Goal: Transaction & Acquisition: Purchase product/service

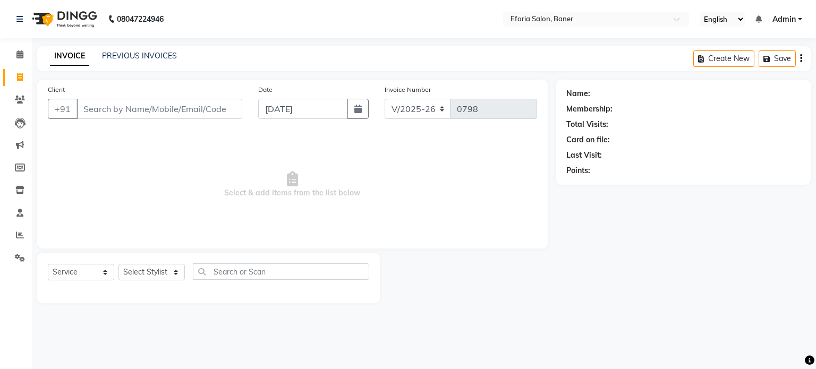
select select "608"
select select "service"
click at [18, 235] on icon at bounding box center [20, 235] width 8 height 8
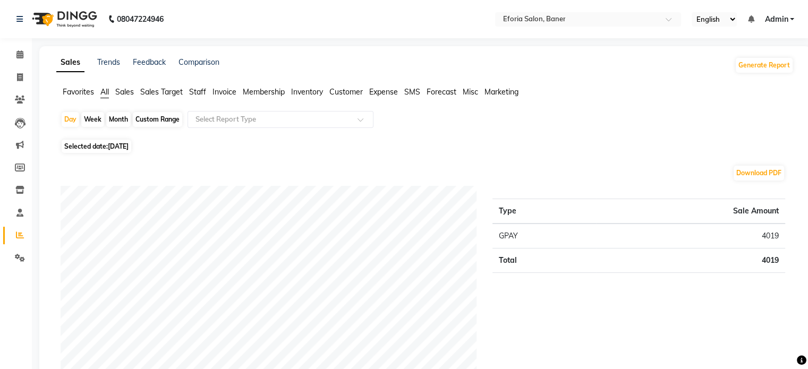
click at [117, 117] on div "Month" at bounding box center [118, 119] width 24 height 15
select select "9"
select select "2025"
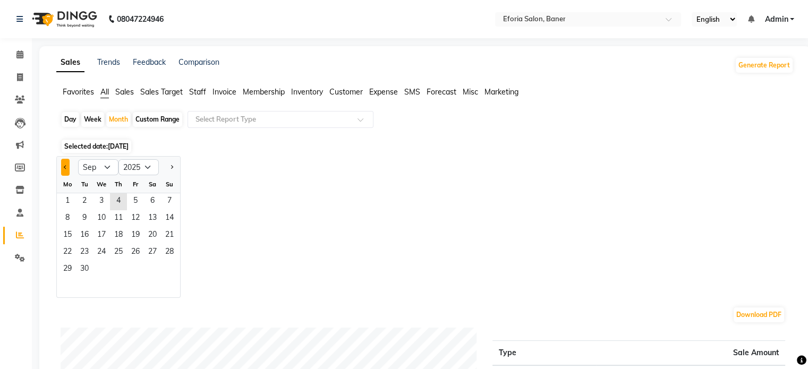
click at [61, 165] on button "Previous month" at bounding box center [65, 167] width 8 height 17
select select "8"
click at [132, 197] on span "1" at bounding box center [135, 201] width 17 height 17
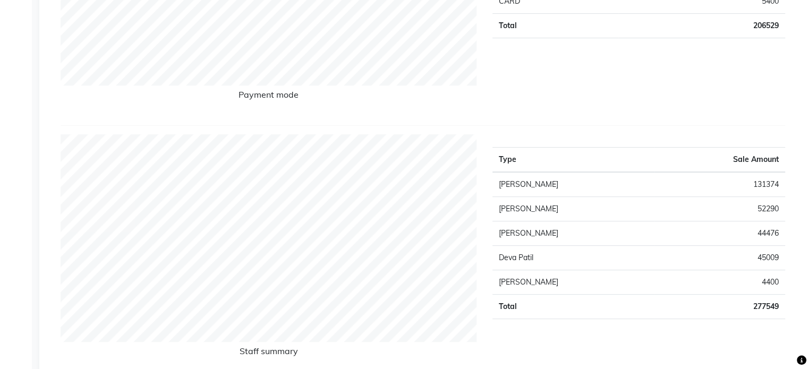
scroll to position [319, 0]
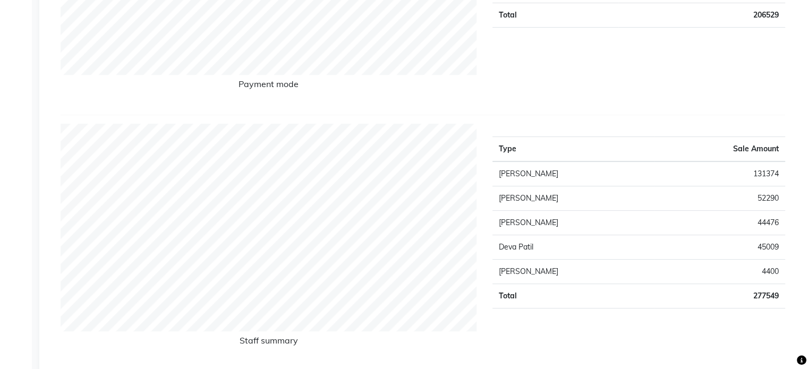
click at [656, 263] on td "4400" at bounding box center [719, 272] width 131 height 24
click at [524, 269] on td "[PERSON_NAME]" at bounding box center [573, 272] width 162 height 24
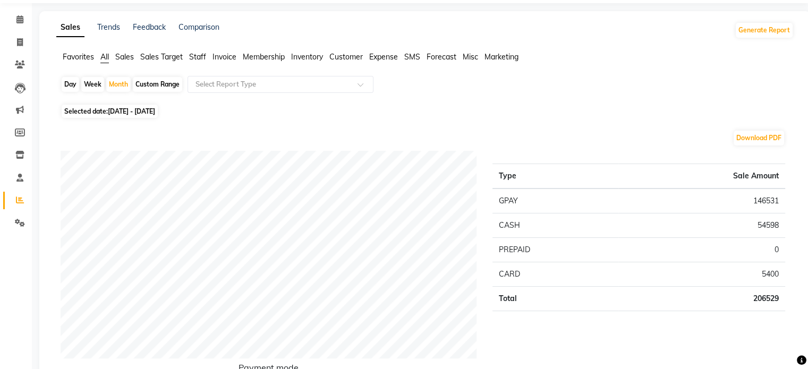
scroll to position [0, 0]
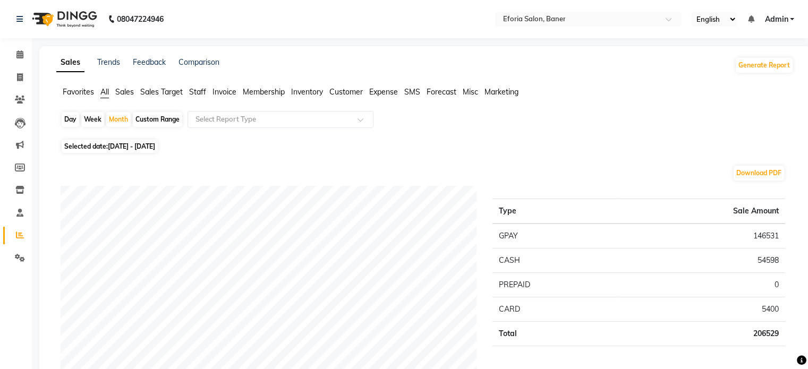
click at [198, 91] on span "Staff" at bounding box center [197, 92] width 17 height 10
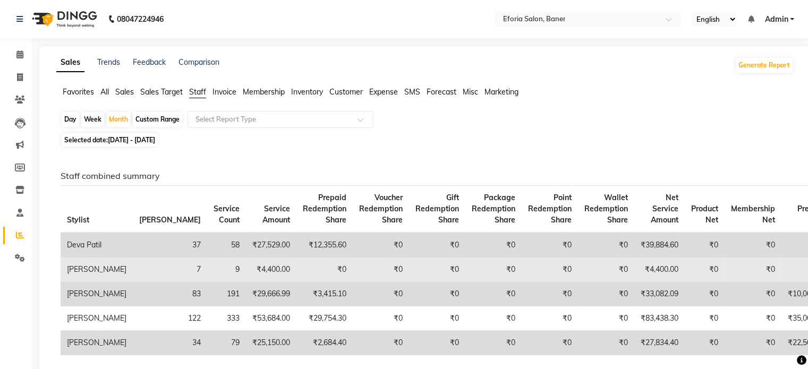
click at [87, 282] on td "[PERSON_NAME]" at bounding box center [97, 270] width 72 height 24
click at [100, 282] on td "[PERSON_NAME]" at bounding box center [97, 270] width 72 height 24
click at [296, 282] on td "₹0" at bounding box center [324, 270] width 56 height 24
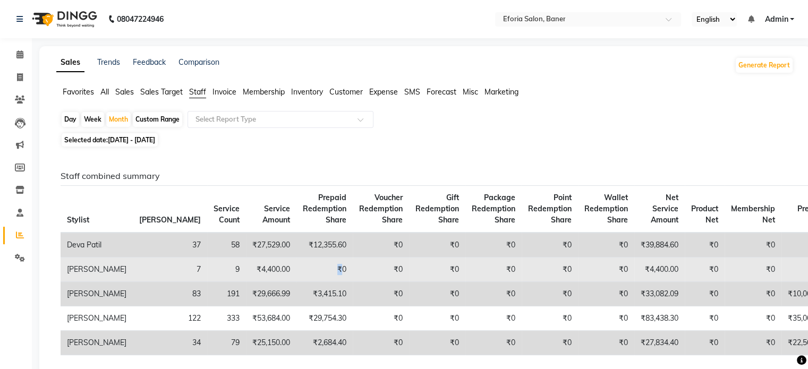
click at [296, 282] on td "₹0" at bounding box center [324, 270] width 56 height 24
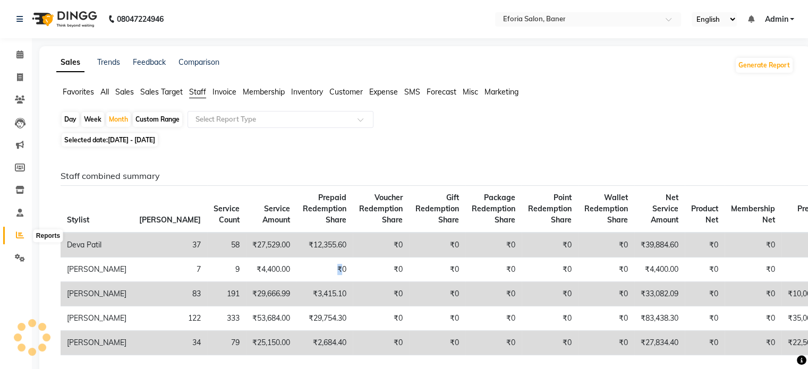
click at [20, 235] on icon at bounding box center [20, 235] width 8 height 8
click at [127, 93] on span "Sales" at bounding box center [124, 92] width 19 height 10
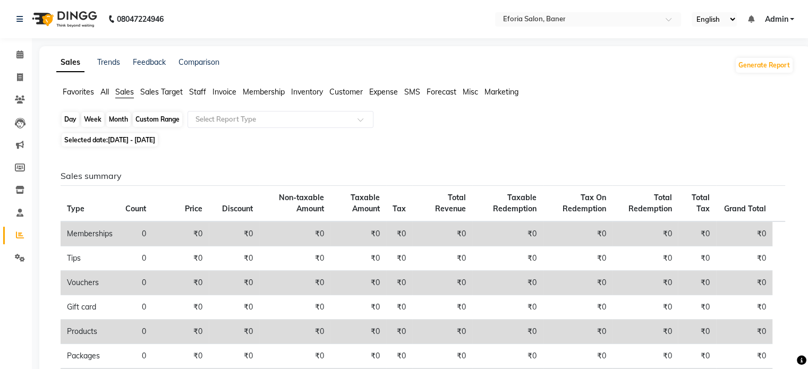
click at [121, 119] on div "Month" at bounding box center [118, 119] width 24 height 15
select select "8"
select select "2025"
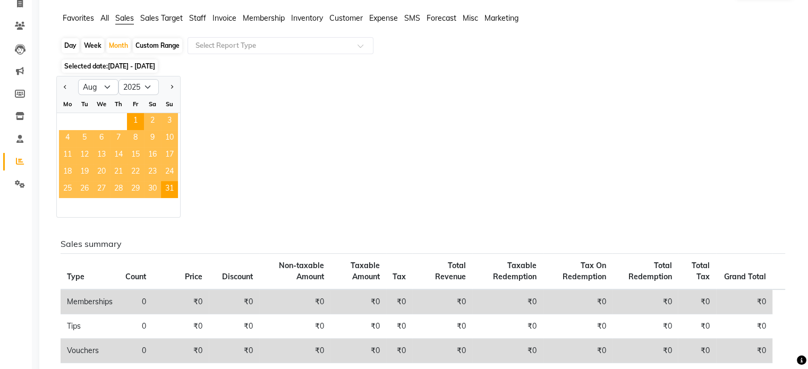
scroll to position [17, 0]
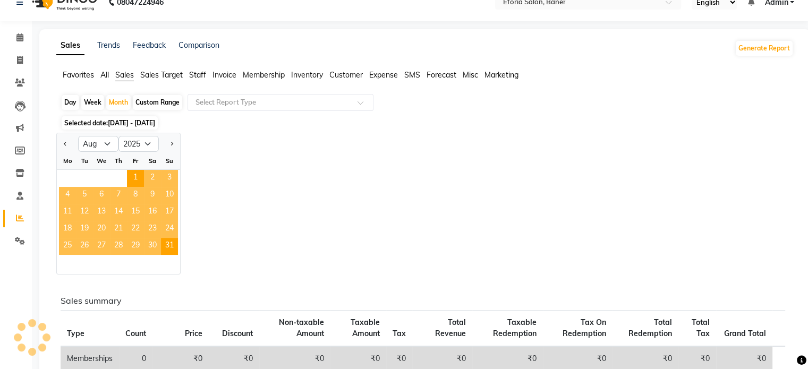
click at [106, 74] on span "All" at bounding box center [104, 75] width 8 height 10
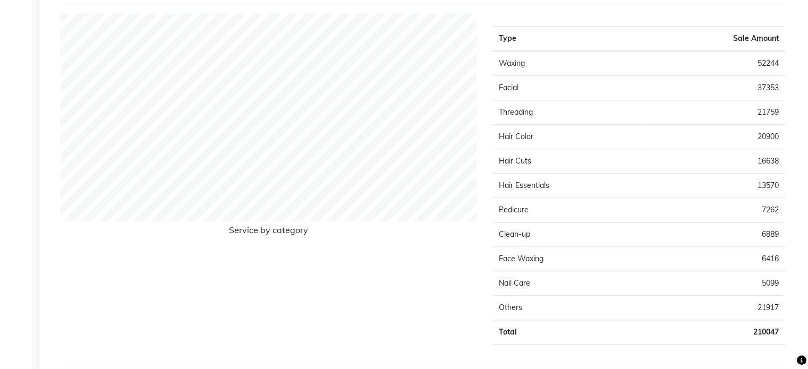
scroll to position [1015, 0]
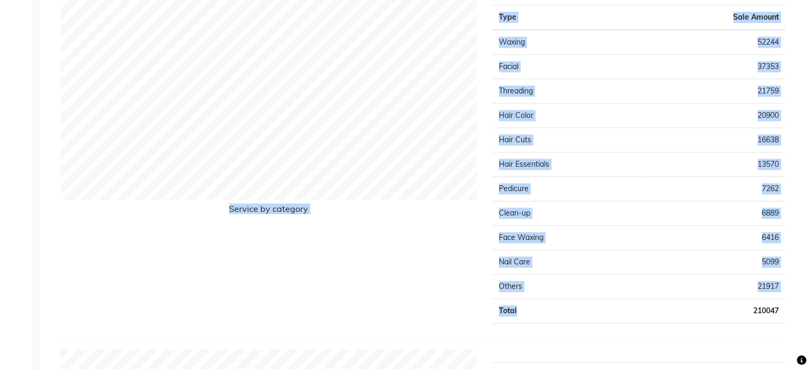
drag, startPoint x: 746, startPoint y: 330, endPoint x: 642, endPoint y: 303, distance: 107.4
click at [642, 303] on div "Service by category Type Sale Amount Waxing 52244 Facial 37353 Threading 21759 …" at bounding box center [423, 166] width 724 height 349
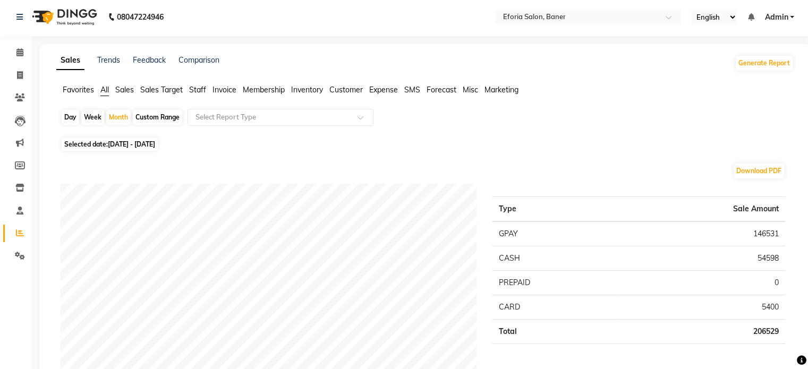
scroll to position [0, 0]
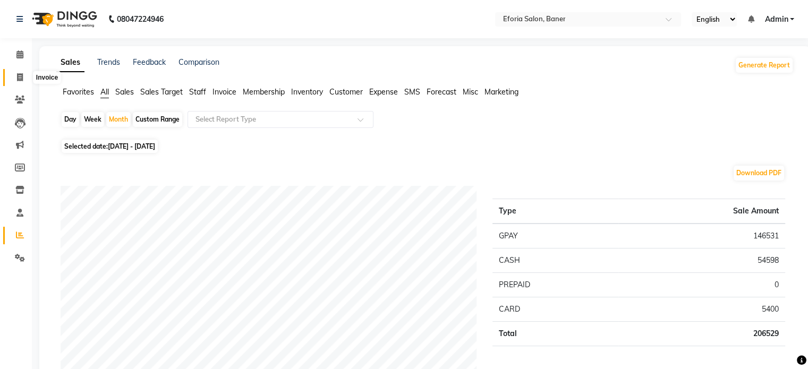
click at [22, 78] on icon at bounding box center [20, 77] width 6 height 8
select select "608"
select select "service"
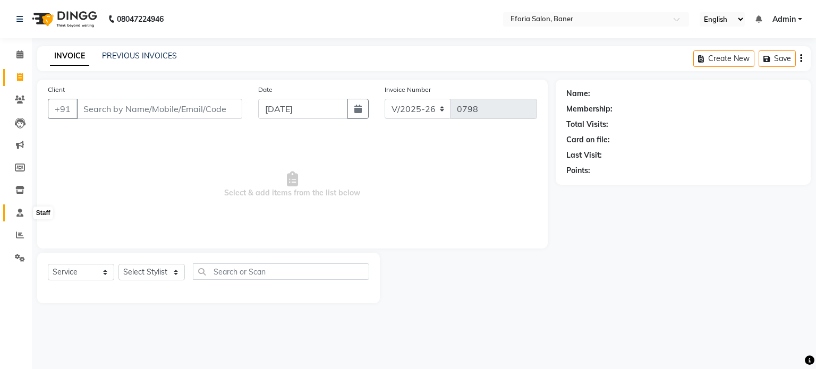
click at [22, 210] on icon at bounding box center [19, 213] width 7 height 8
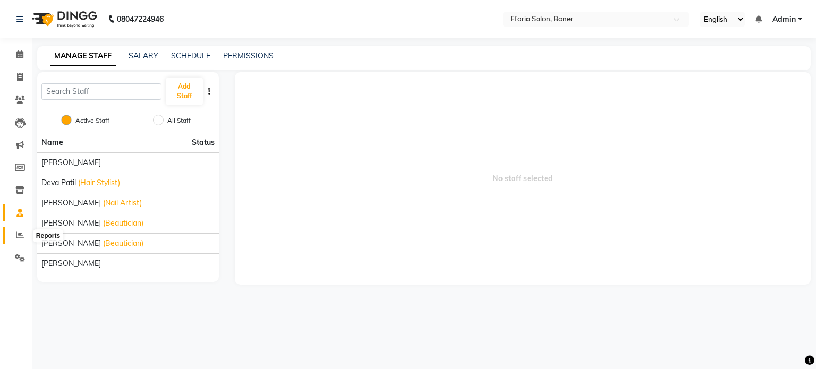
click at [20, 230] on span at bounding box center [20, 235] width 19 height 12
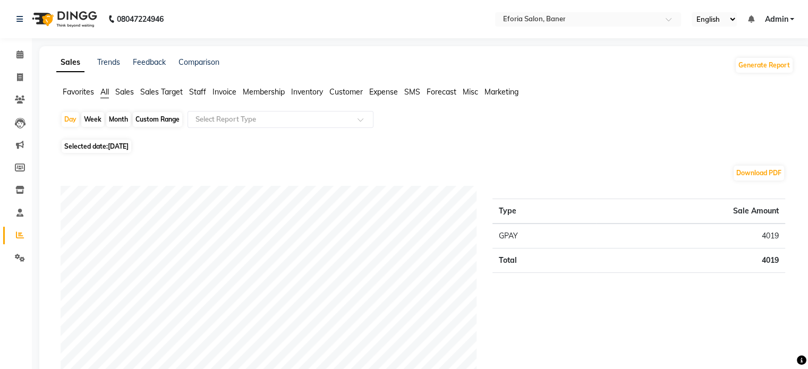
click at [353, 95] on span "Customer" at bounding box center [345, 92] width 33 height 10
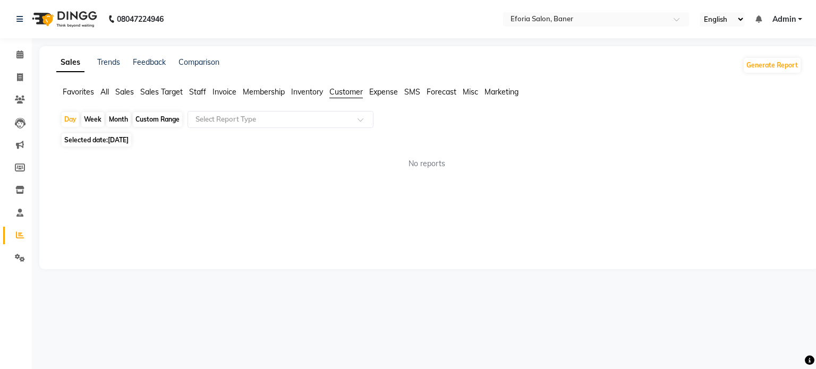
click at [116, 121] on div "Month" at bounding box center [118, 119] width 24 height 15
select select "9"
select select "2025"
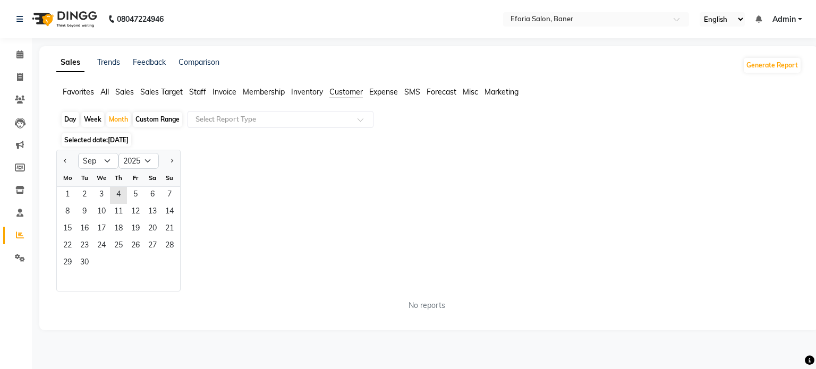
click at [59, 159] on div at bounding box center [67, 160] width 21 height 17
click at [62, 161] on button "Previous month" at bounding box center [65, 160] width 8 height 17
select select "8"
click at [133, 196] on span "1" at bounding box center [135, 195] width 17 height 17
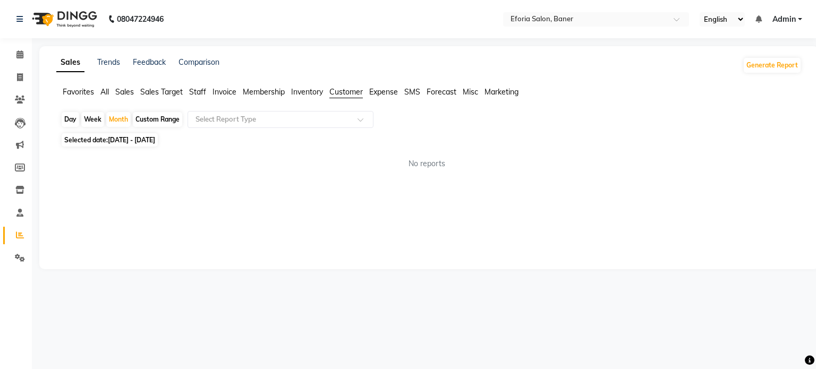
click at [104, 91] on span "All" at bounding box center [104, 92] width 8 height 10
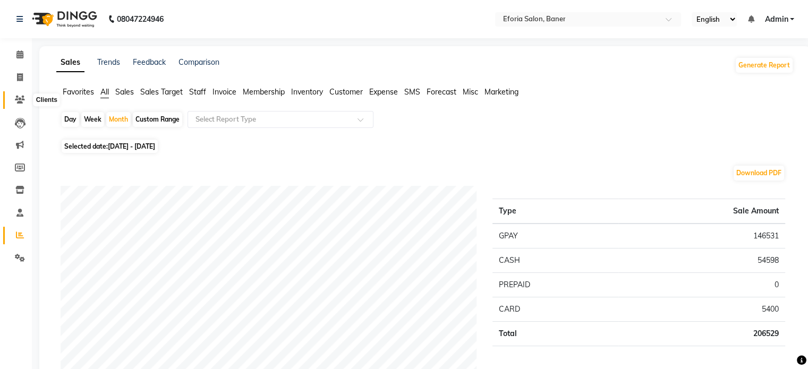
click at [23, 99] on icon at bounding box center [20, 100] width 10 height 8
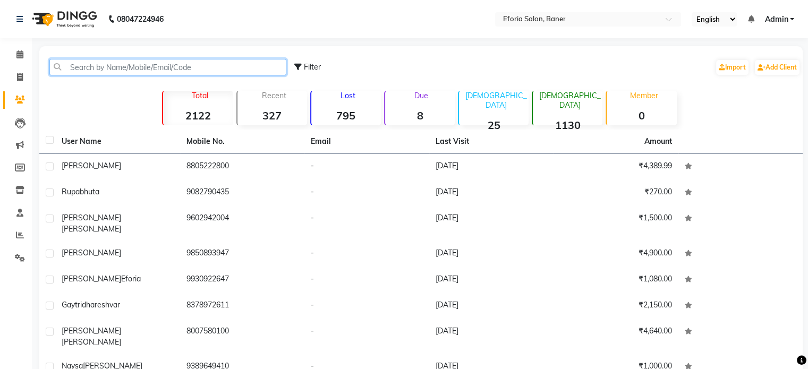
click at [69, 63] on input "text" at bounding box center [167, 67] width 237 height 16
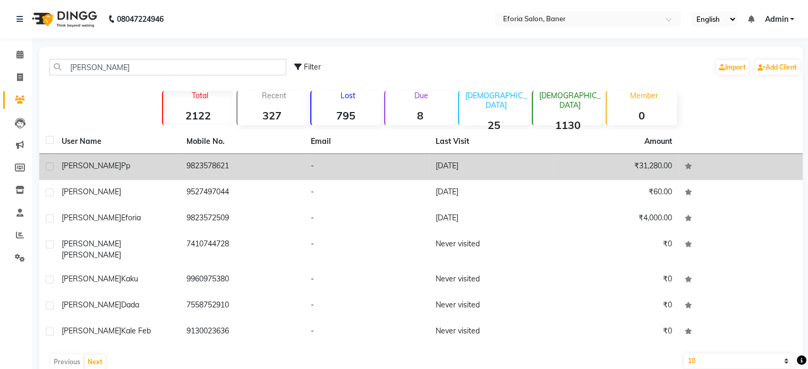
click at [149, 168] on div "[PERSON_NAME]" at bounding box center [118, 165] width 112 height 11
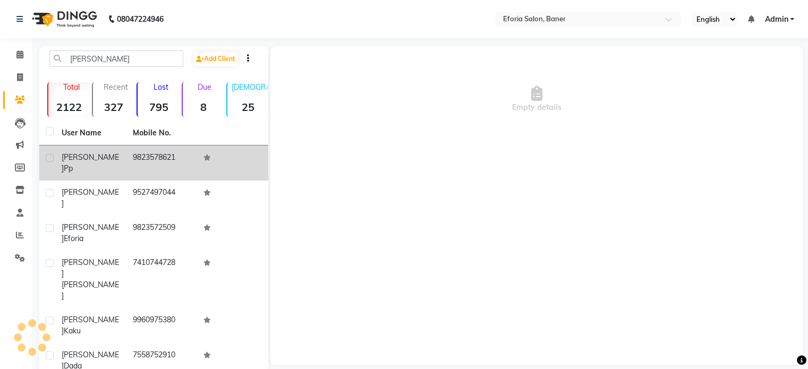
click at [149, 168] on td "9823578621" at bounding box center [161, 163] width 71 height 35
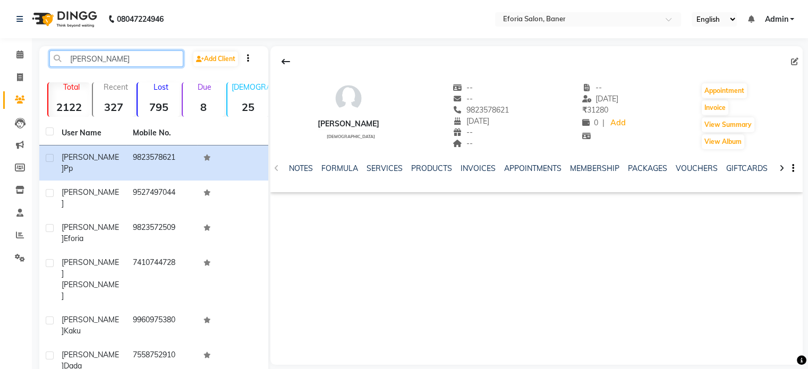
click at [104, 59] on input "[PERSON_NAME]" at bounding box center [116, 58] width 134 height 16
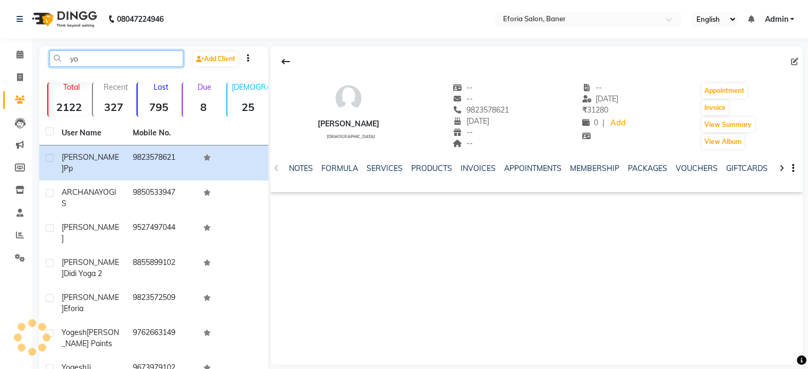
type input "y"
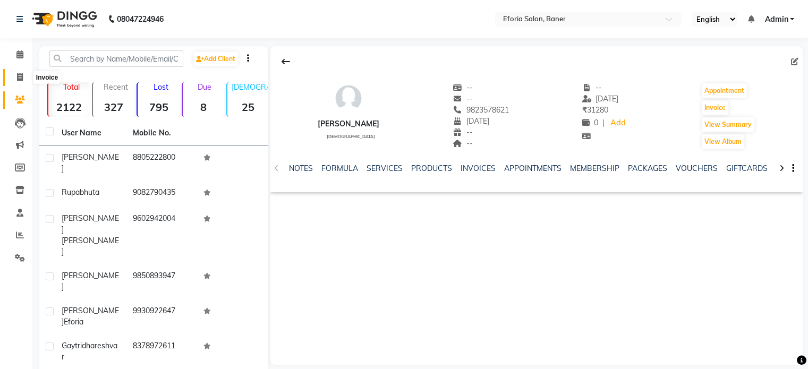
click at [15, 79] on span at bounding box center [20, 78] width 19 height 12
select select "service"
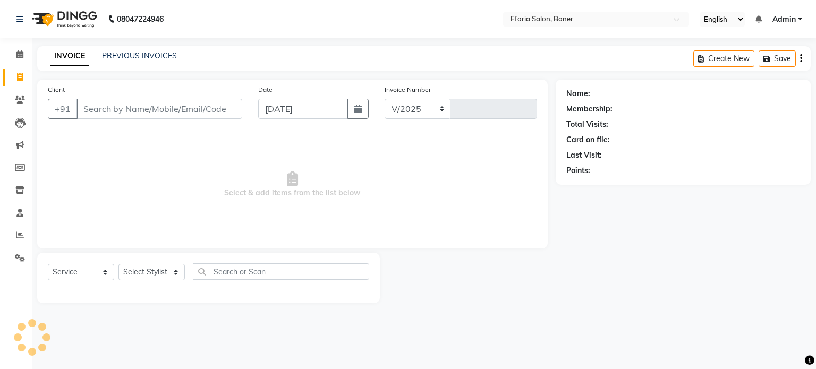
select select "608"
type input "0798"
click at [19, 96] on icon at bounding box center [20, 100] width 10 height 8
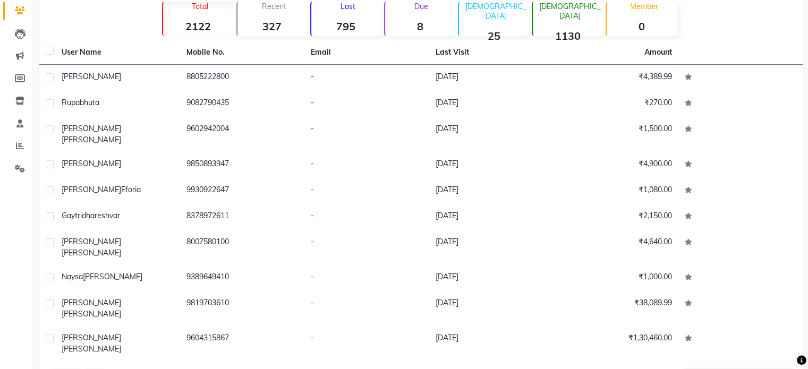
scroll to position [90, 0]
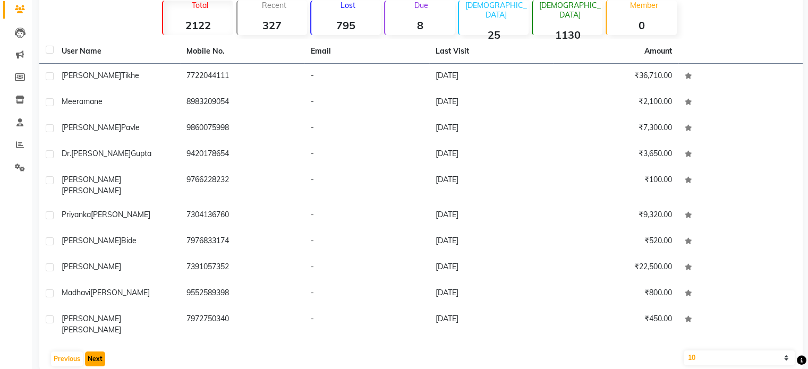
click at [95, 352] on button "Next" at bounding box center [95, 359] width 20 height 15
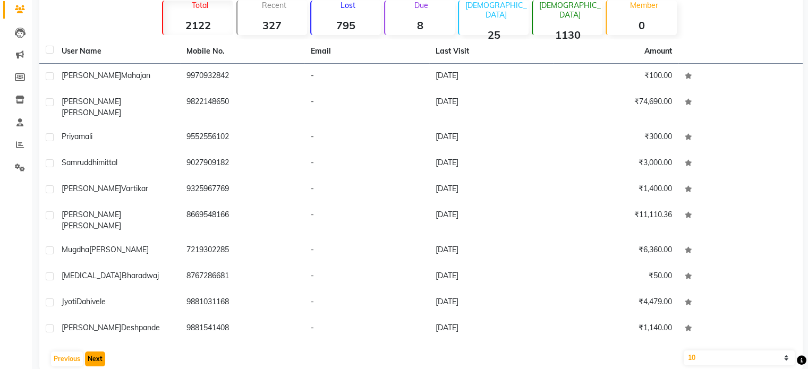
click at [95, 352] on button "Next" at bounding box center [95, 359] width 20 height 15
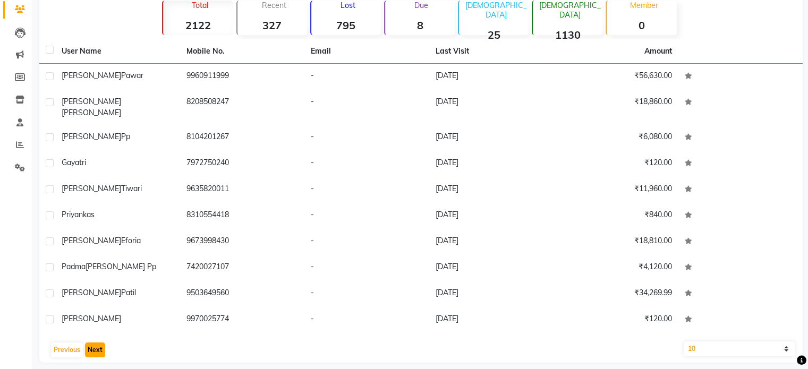
click at [95, 343] on button "Next" at bounding box center [95, 350] width 20 height 15
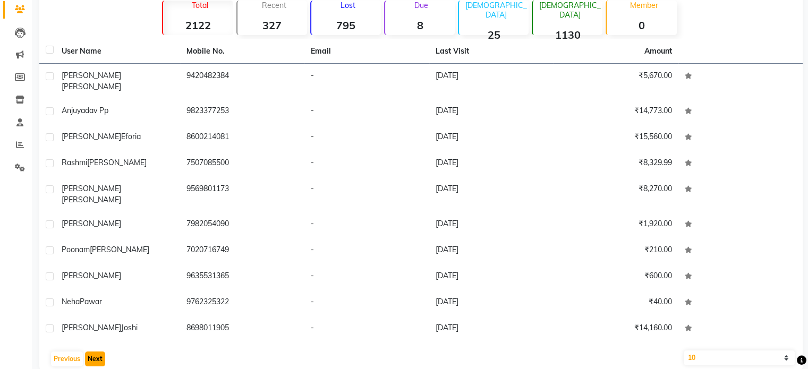
click at [95, 352] on button "Next" at bounding box center [95, 359] width 20 height 15
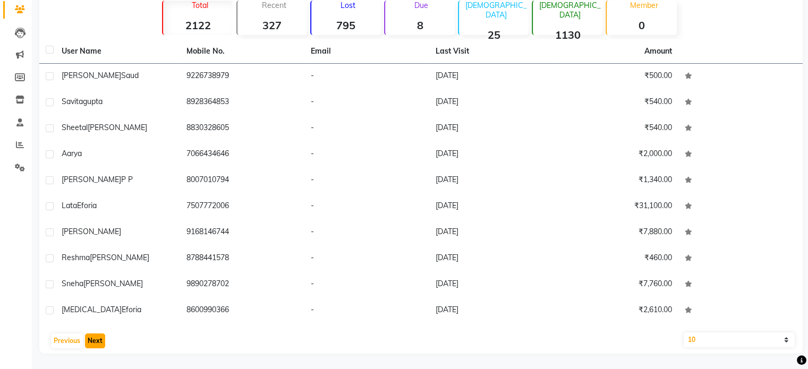
click at [95, 339] on button "Next" at bounding box center [95, 341] width 20 height 15
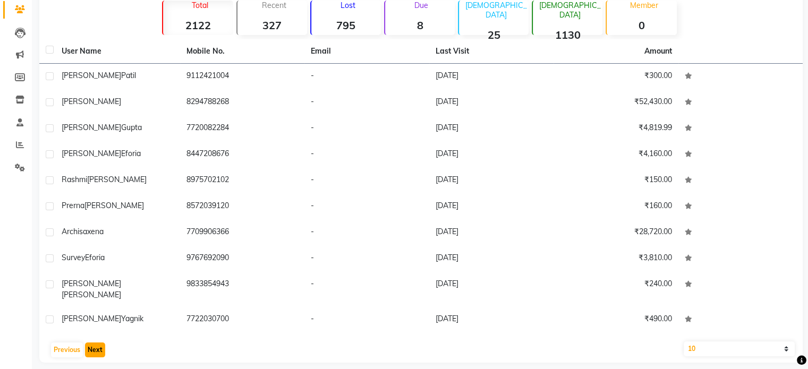
click at [95, 343] on button "Next" at bounding box center [95, 350] width 20 height 15
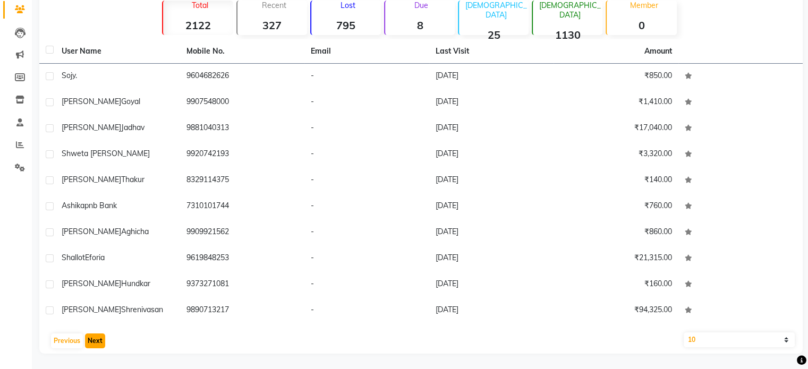
click at [95, 340] on button "Next" at bounding box center [95, 341] width 20 height 15
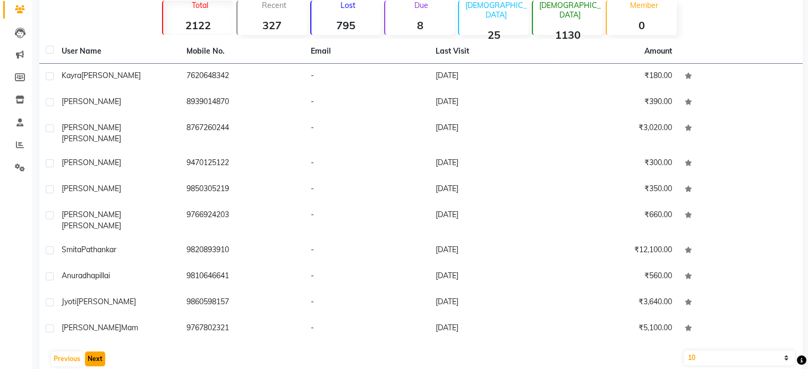
click at [95, 352] on button "Next" at bounding box center [95, 359] width 20 height 15
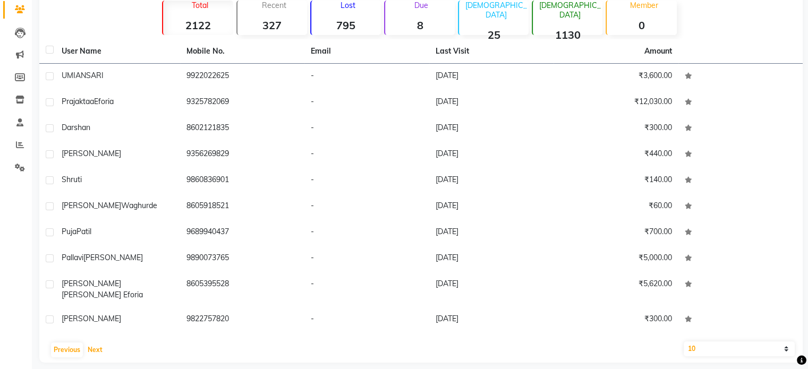
drag, startPoint x: 95, startPoint y: 340, endPoint x: 25, endPoint y: 386, distance: 82.8
click at [25, 279] on html "08047224946 Select Location × Eforia Salon, Baner English ENGLISH Español العرب…" at bounding box center [404, 94] width 808 height 369
click at [91, 343] on button "Next" at bounding box center [95, 350] width 20 height 15
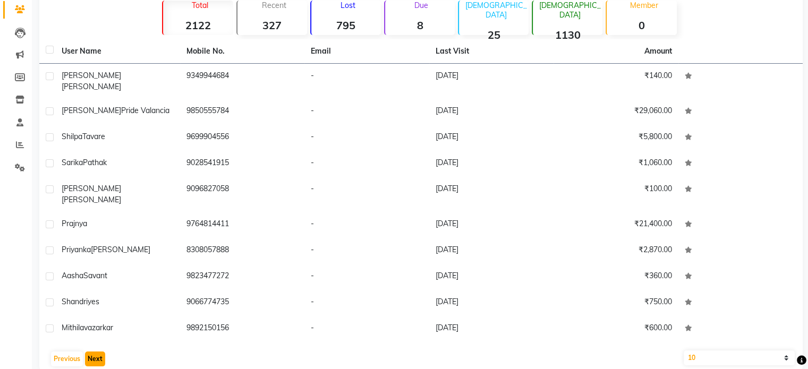
click at [91, 352] on button "Next" at bounding box center [95, 359] width 20 height 15
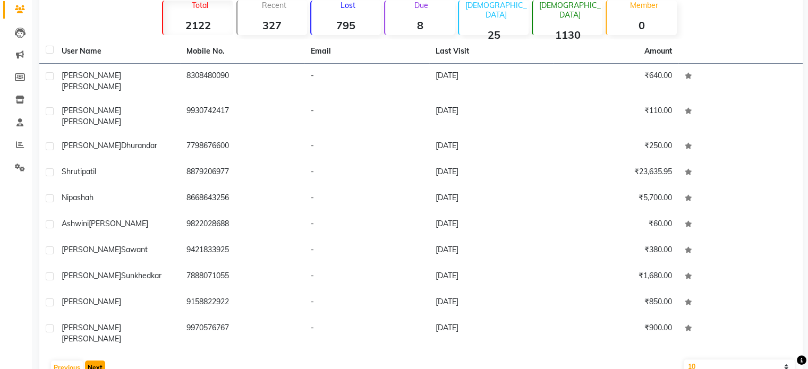
click at [91, 361] on button "Next" at bounding box center [95, 368] width 20 height 15
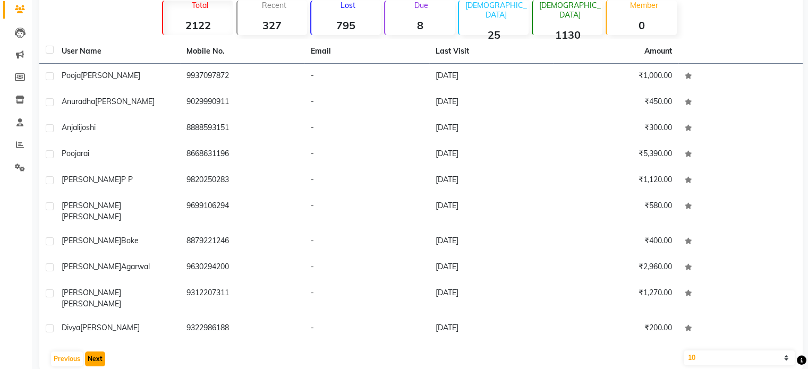
click at [91, 352] on button "Next" at bounding box center [95, 359] width 20 height 15
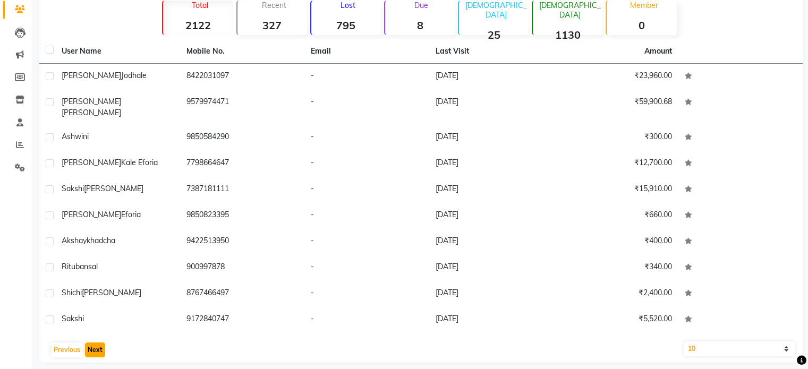
click at [91, 343] on button "Next" at bounding box center [95, 350] width 20 height 15
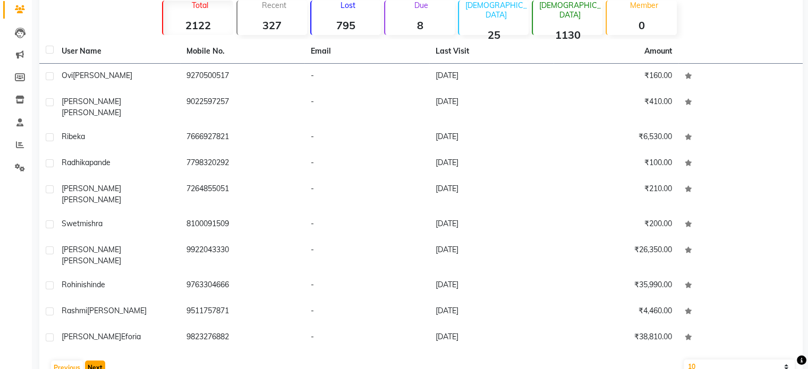
click at [96, 361] on button "Next" at bounding box center [95, 368] width 20 height 15
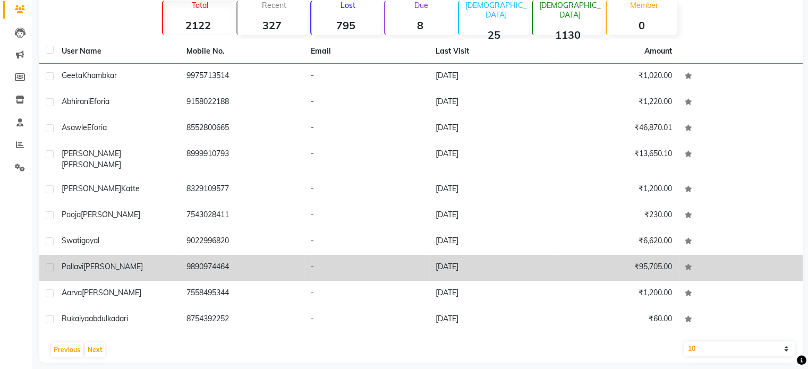
click at [50, 263] on label at bounding box center [50, 267] width 8 height 8
click at [50, 264] on input "checkbox" at bounding box center [49, 267] width 7 height 7
checkbox input "true"
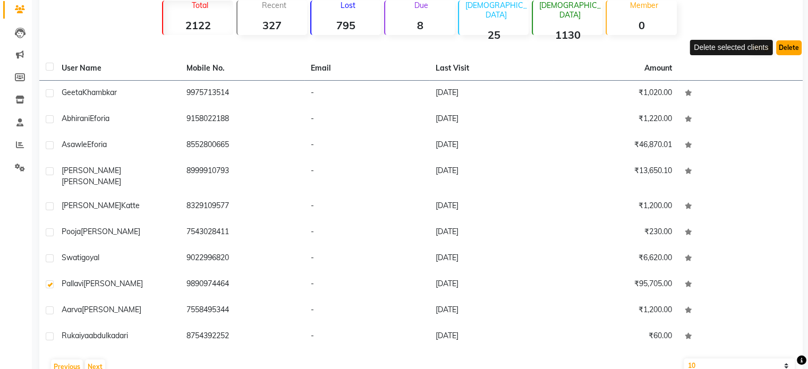
click at [794, 45] on button "Delete" at bounding box center [788, 47] width 25 height 15
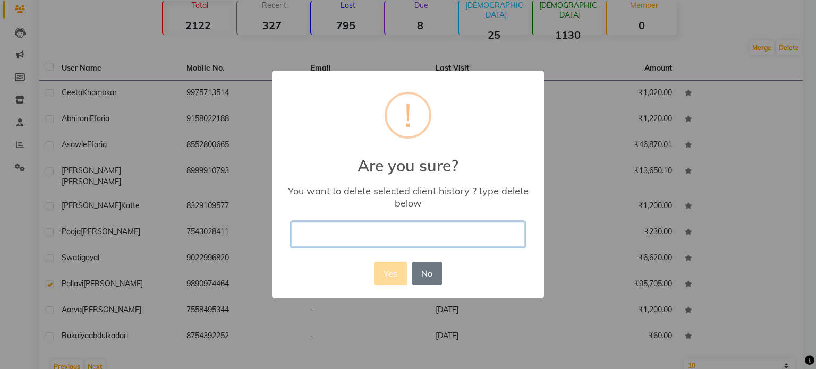
click at [321, 229] on input "text" at bounding box center [408, 234] width 234 height 25
click at [314, 285] on div "× ! Are you sure? You want to delete selected client history ? type delete belo…" at bounding box center [408, 185] width 272 height 228
click at [589, 280] on div "× ! Are you sure? You want to delete selected client history ? type delete belo…" at bounding box center [408, 184] width 816 height 369
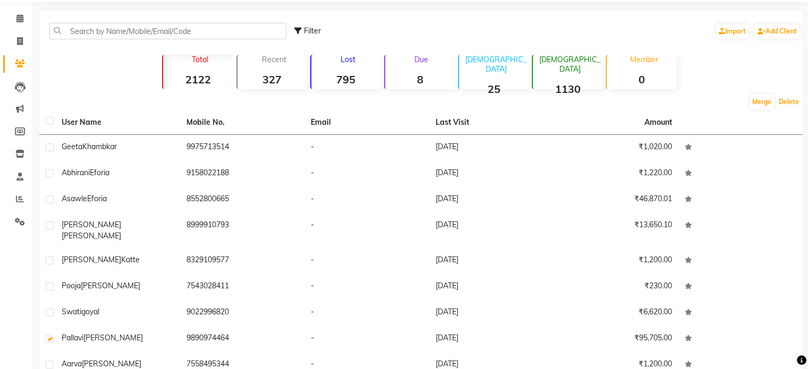
scroll to position [27, 0]
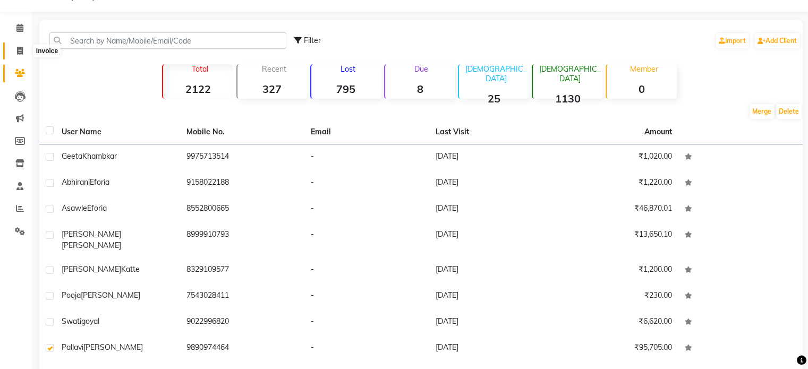
click at [20, 50] on icon at bounding box center [20, 51] width 6 height 8
select select "608"
select select "service"
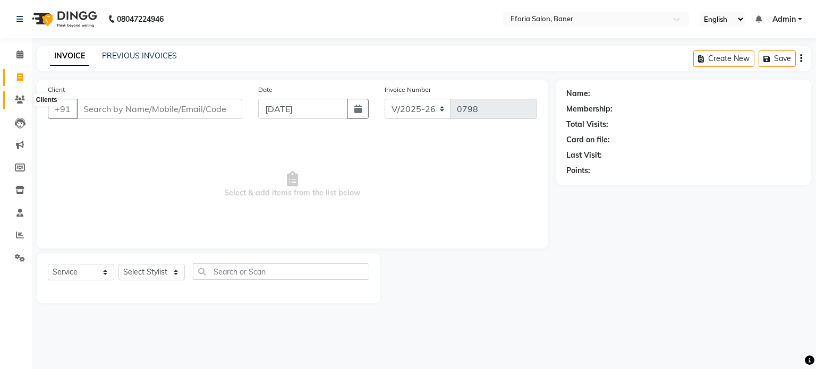
click at [21, 100] on icon at bounding box center [20, 100] width 10 height 8
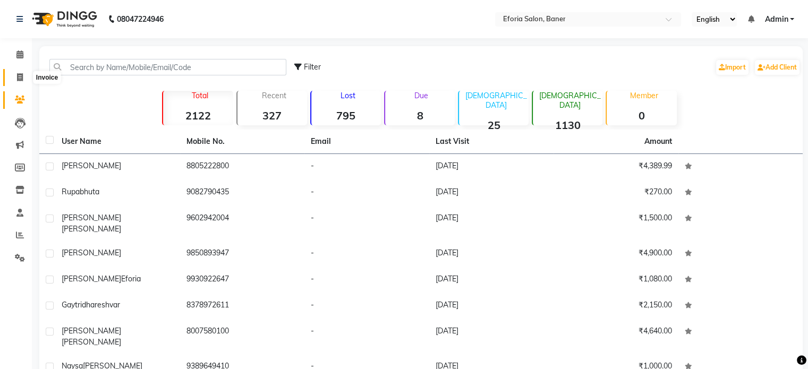
click at [21, 75] on icon at bounding box center [20, 77] width 6 height 8
select select "service"
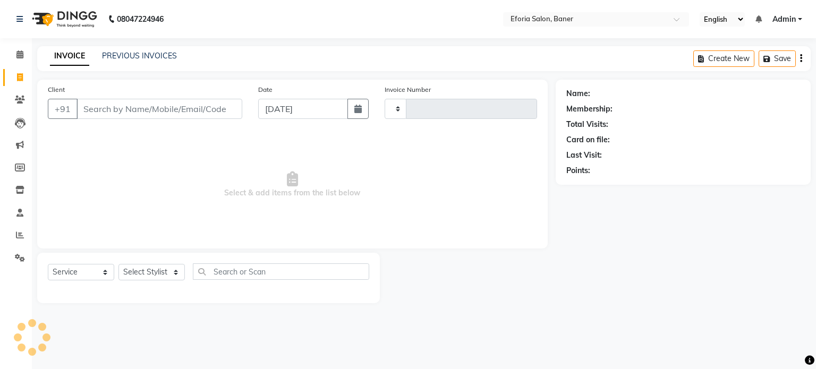
type input "0798"
select select "608"
click at [91, 109] on input "Client" at bounding box center [159, 109] width 166 height 20
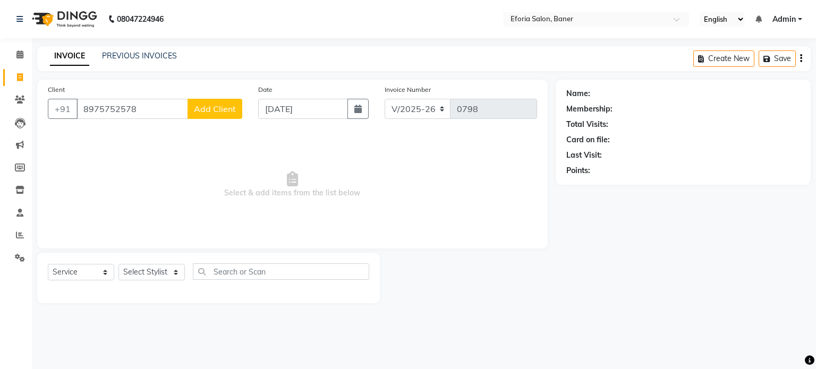
type input "8975752578"
click at [218, 108] on span "Add Client" at bounding box center [215, 109] width 42 height 11
select select "22"
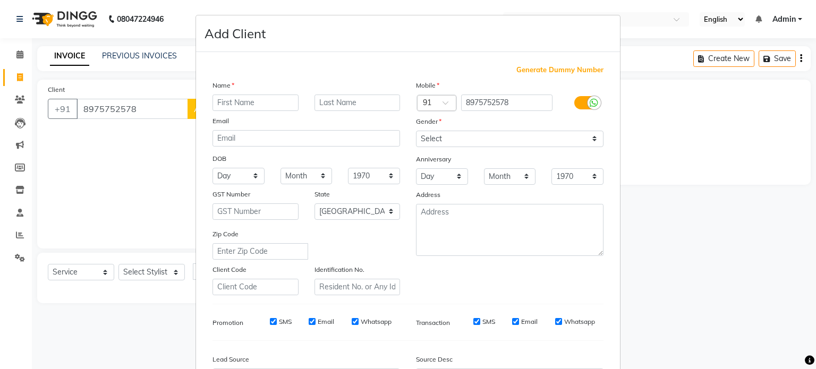
click at [232, 104] on input "text" at bounding box center [255, 103] width 86 height 16
type input "[PERSON_NAME]"
click at [590, 138] on select "Select [DEMOGRAPHIC_DATA] [DEMOGRAPHIC_DATA] Other Prefer Not To Say" at bounding box center [509, 139] width 187 height 16
select select "[DEMOGRAPHIC_DATA]"
click at [416, 131] on select "Select [DEMOGRAPHIC_DATA] [DEMOGRAPHIC_DATA] Other Prefer Not To Say" at bounding box center [509, 139] width 187 height 16
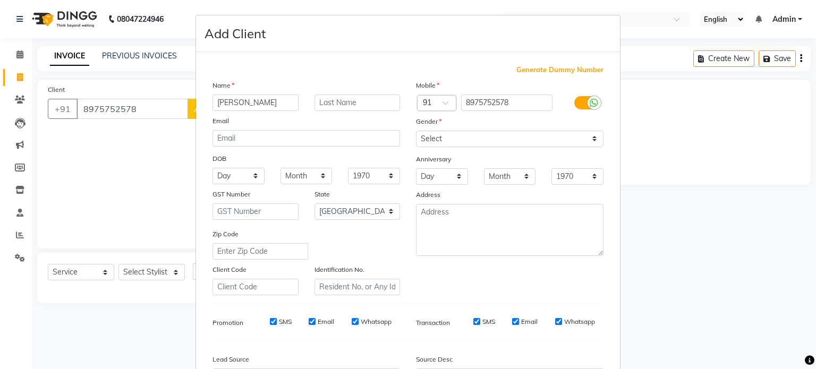
click at [502, 286] on div "Mobile Country Code × 91 8975752578 Gender Select [DEMOGRAPHIC_DATA] [DEMOGRAPH…" at bounding box center [509, 188] width 203 height 216
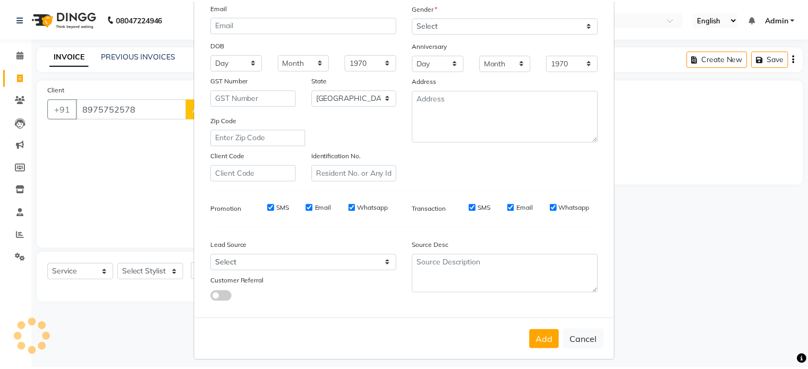
scroll to position [126, 0]
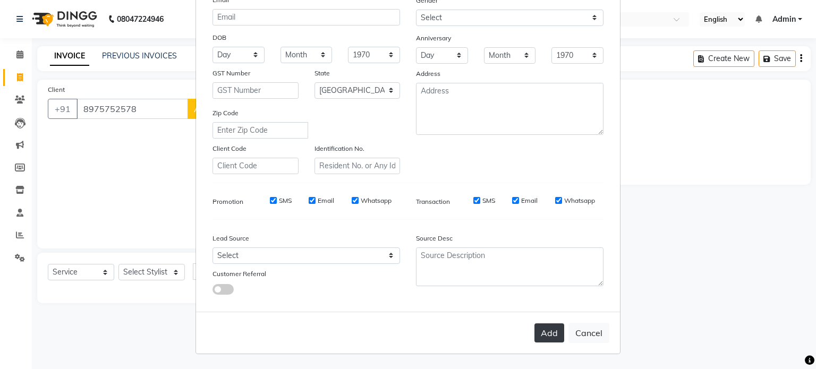
click at [548, 332] on button "Add" at bounding box center [549, 332] width 30 height 19
select select
select select "null"
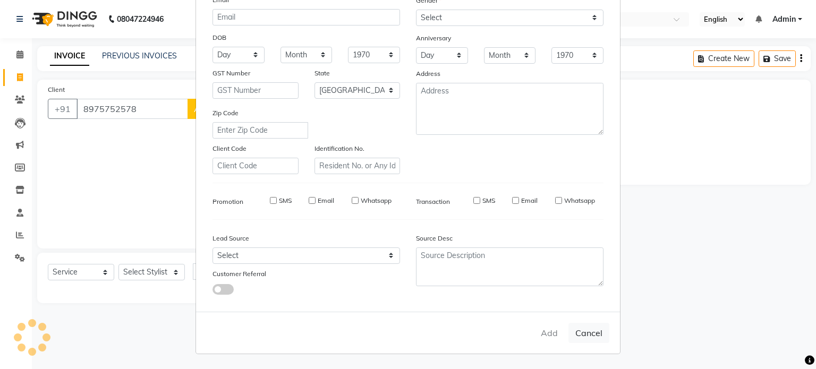
select select
checkbox input "false"
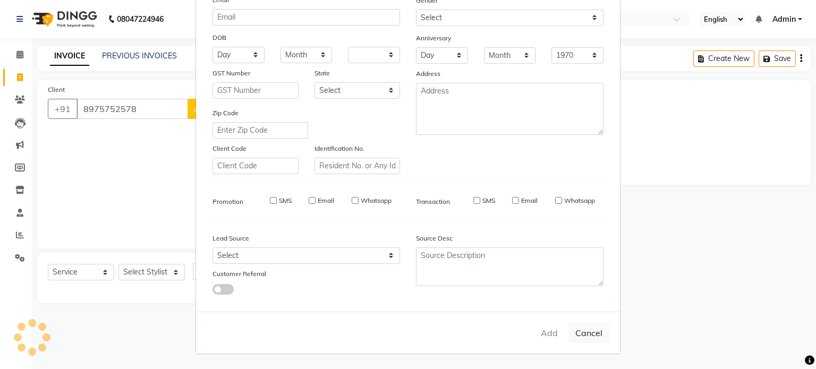
checkbox input "false"
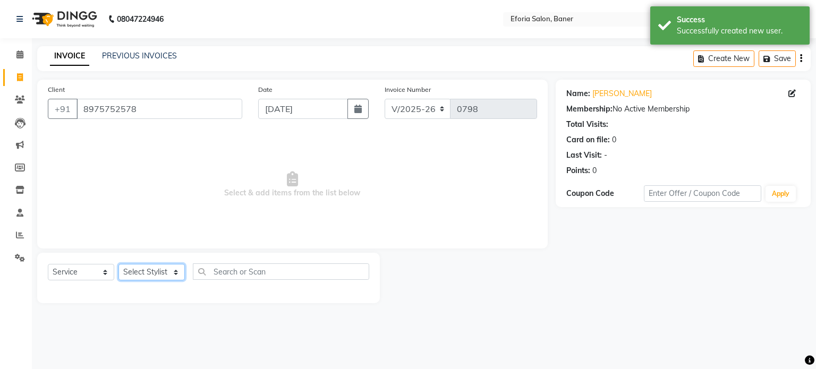
click at [175, 275] on select "Select Stylist [PERSON_NAME] [PERSON_NAME] [PERSON_NAME] [PERSON_NAME] [PERSON_…" at bounding box center [151, 272] width 66 height 16
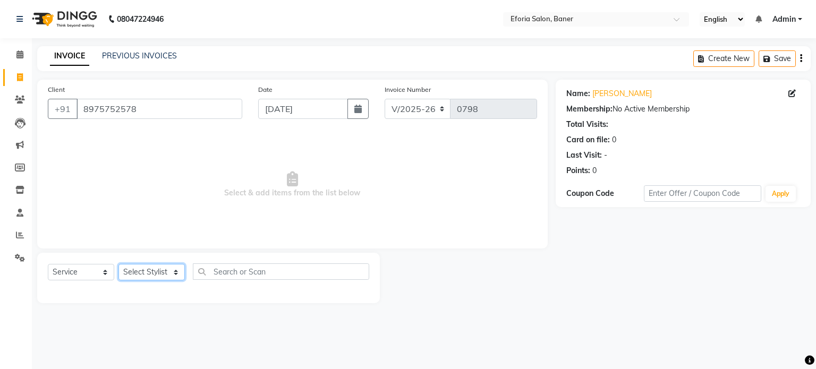
select select "8654"
click at [118, 264] on select "Select Stylist [PERSON_NAME] [PERSON_NAME] [PERSON_NAME] [PERSON_NAME] [PERSON_…" at bounding box center [151, 272] width 66 height 16
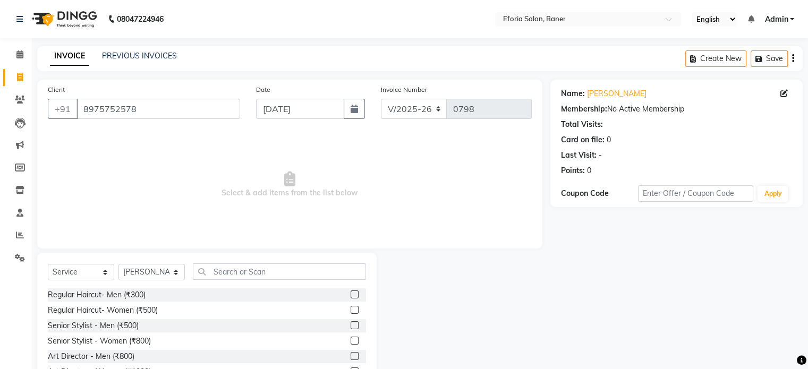
click at [372, 320] on div "Select Service Product Membership Package Voucher Prepaid Gift Card Select Styl…" at bounding box center [206, 331] width 339 height 157
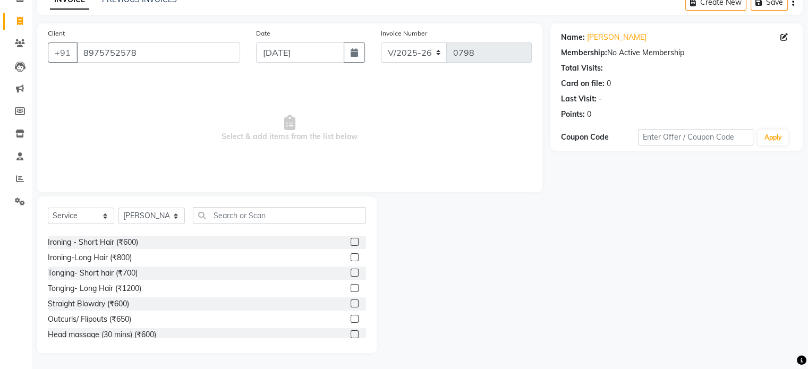
scroll to position [326, 0]
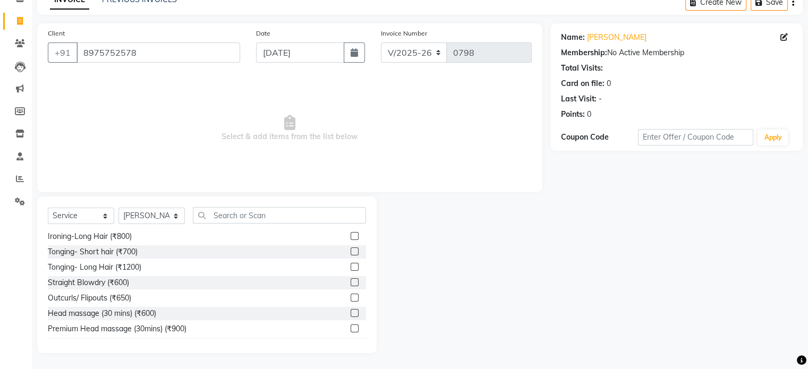
click at [351, 280] on label at bounding box center [355, 282] width 8 height 8
click at [351, 280] on input "checkbox" at bounding box center [354, 282] width 7 height 7
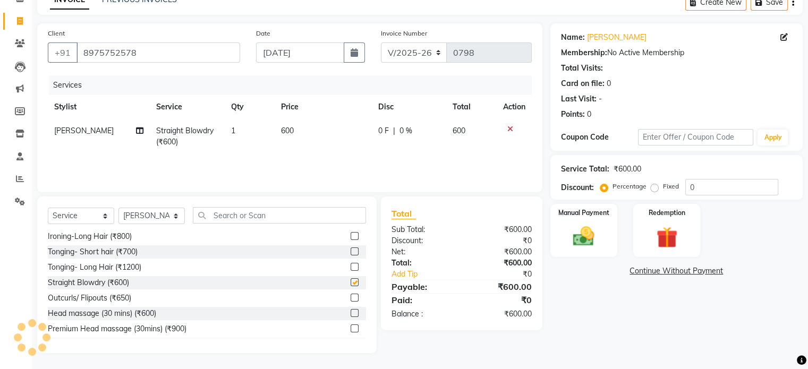
checkbox input "false"
click at [293, 130] on td "600" at bounding box center [323, 136] width 97 height 35
select select "8654"
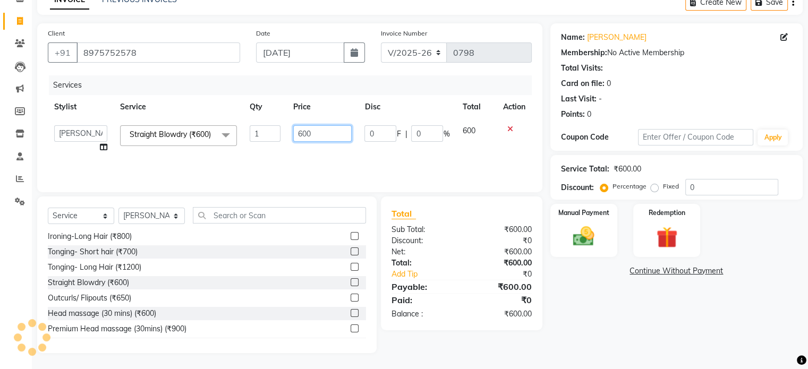
click at [318, 138] on input "600" at bounding box center [322, 133] width 58 height 16
type input "6"
type input "500"
click at [522, 206] on div "Total Sub Total: ₹600.00 Discount: ₹0 Net: ₹600.00 Total: ₹600.00 Add Tip ₹0 Pa…" at bounding box center [461, 264] width 161 height 134
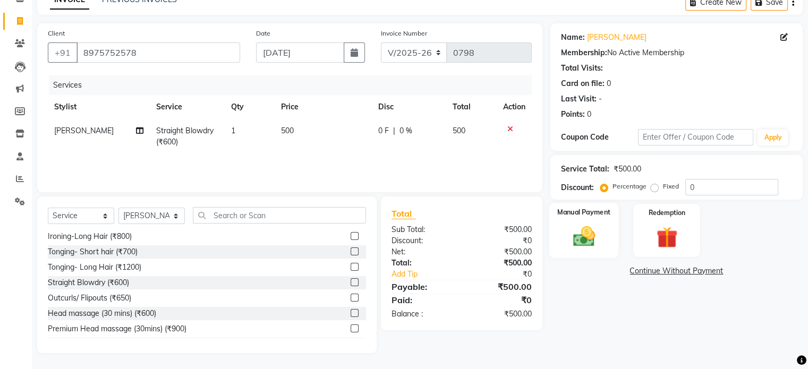
click at [591, 242] on img at bounding box center [584, 236] width 36 height 25
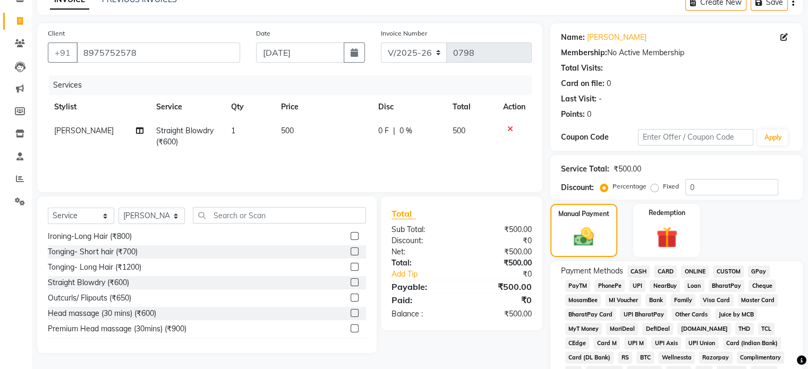
click at [764, 268] on span "GPay" at bounding box center [759, 272] width 22 height 12
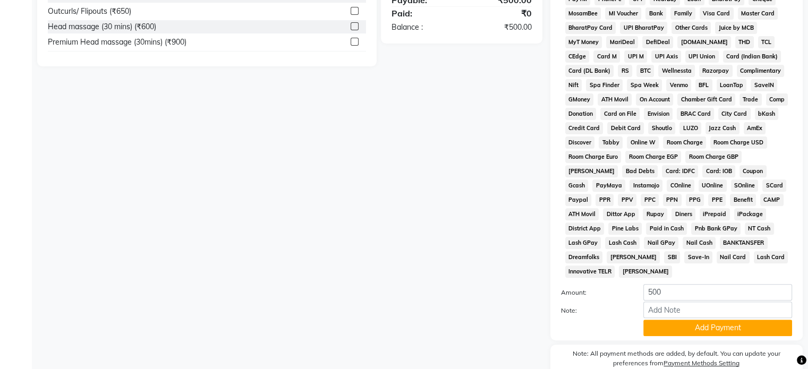
scroll to position [387, 0]
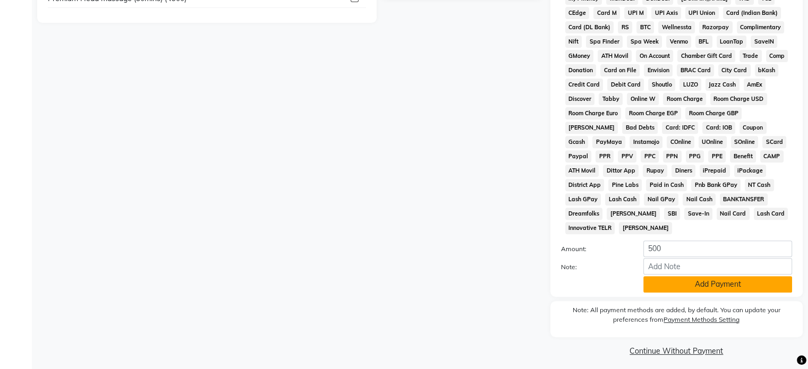
click at [712, 282] on button "Add Payment" at bounding box center [717, 284] width 149 height 16
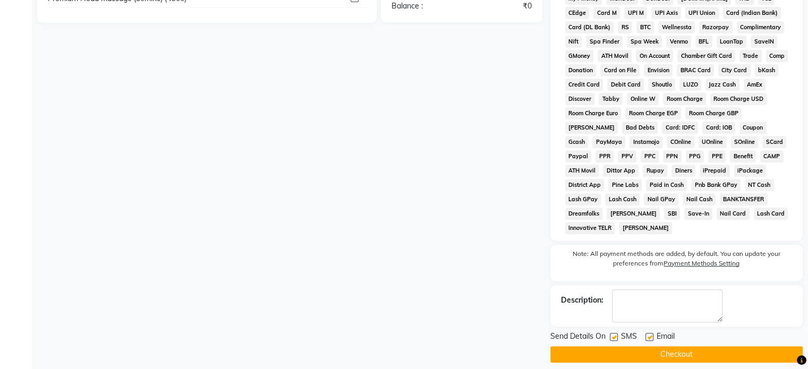
click at [681, 347] on button "Checkout" at bounding box center [676, 354] width 252 height 16
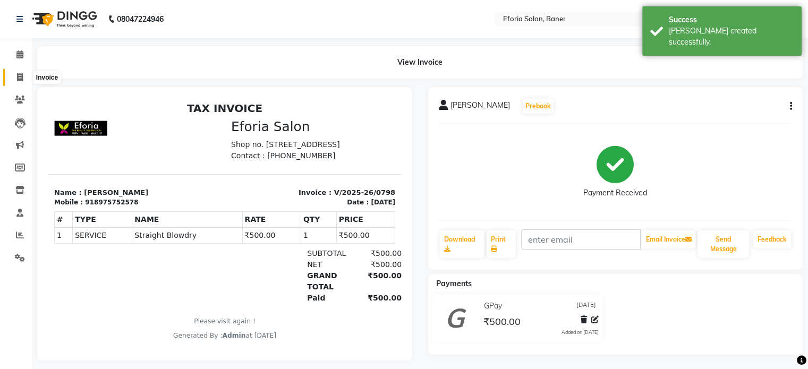
click at [19, 76] on icon at bounding box center [20, 77] width 6 height 8
select select "service"
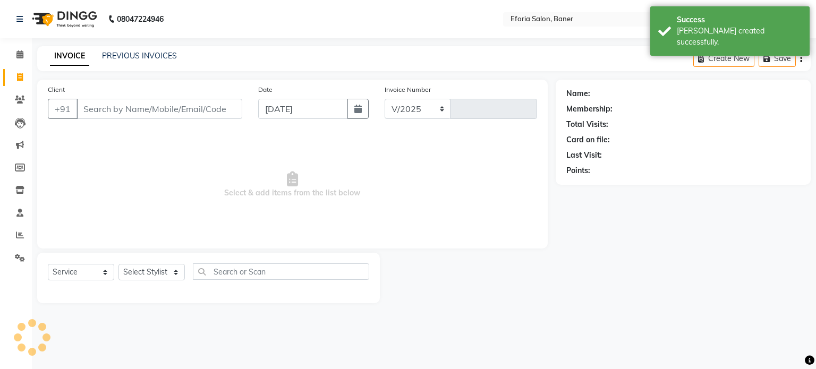
select select "608"
type input "0799"
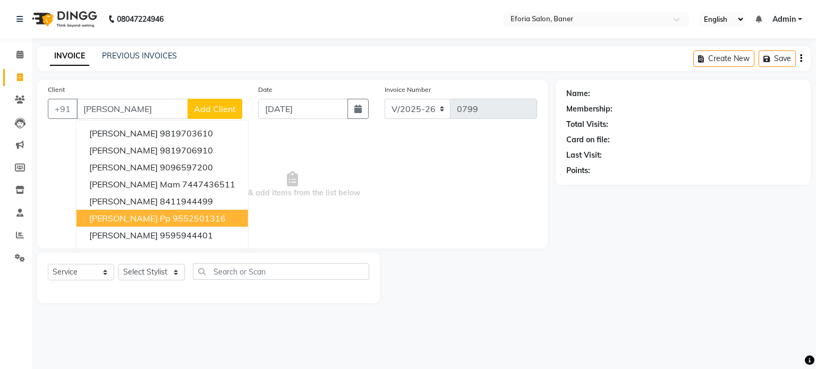
click at [119, 221] on span "[PERSON_NAME] Pp" at bounding box center [129, 218] width 81 height 11
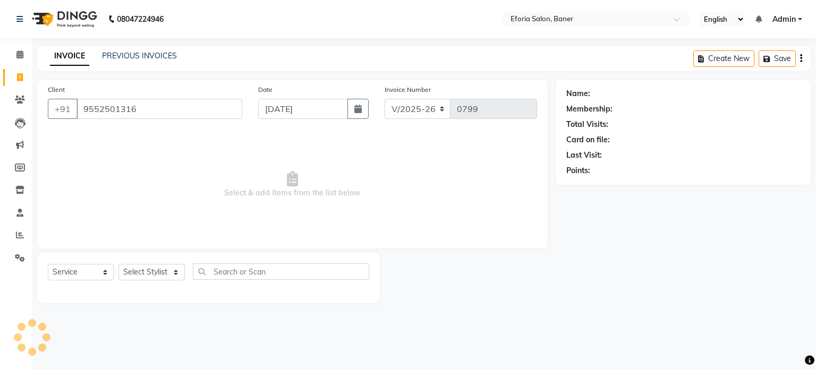
type input "9552501316"
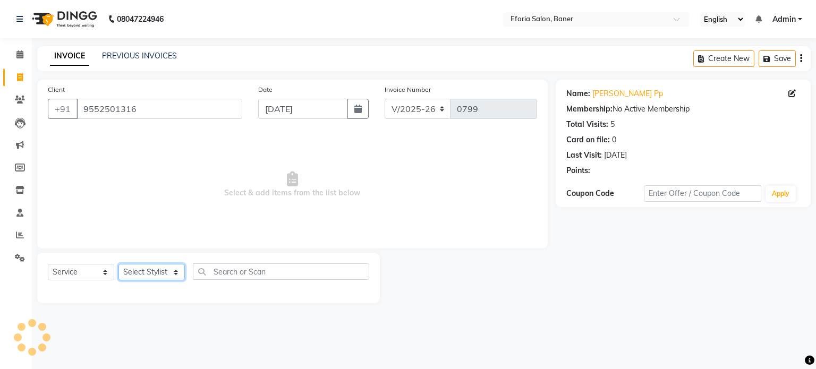
click at [175, 272] on select "Select Stylist [PERSON_NAME] [PERSON_NAME] [PERSON_NAME] [PERSON_NAME] [PERSON_…" at bounding box center [151, 272] width 66 height 16
select select "8650"
click at [118, 264] on select "Select Stylist [PERSON_NAME] [PERSON_NAME] [PERSON_NAME] [PERSON_NAME] [PERSON_…" at bounding box center [151, 272] width 66 height 16
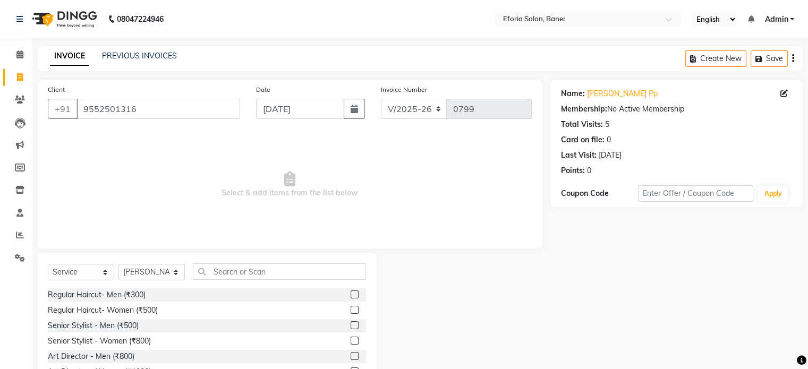
click at [375, 286] on div "Select Service Product Membership Package Voucher Prepaid Gift Card Select Styl…" at bounding box center [206, 331] width 339 height 157
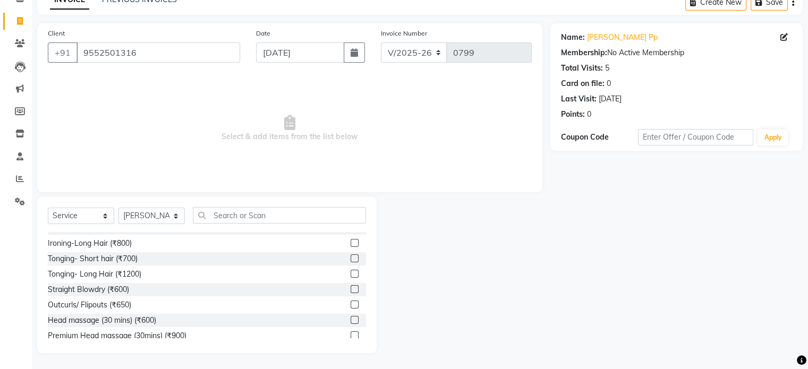
scroll to position [340, 0]
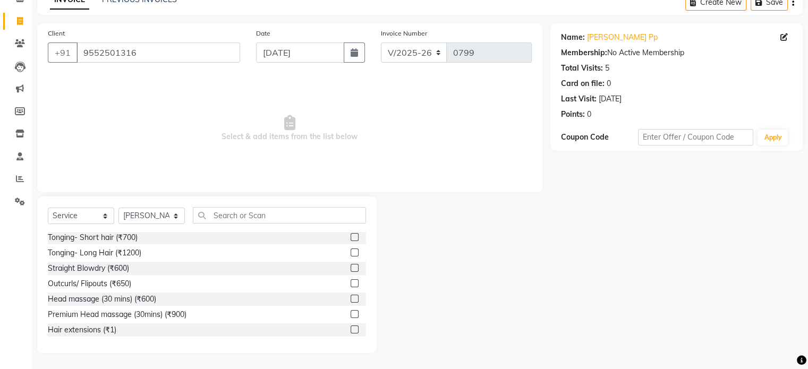
click at [351, 269] on label at bounding box center [355, 268] width 8 height 8
click at [351, 269] on input "checkbox" at bounding box center [354, 268] width 7 height 7
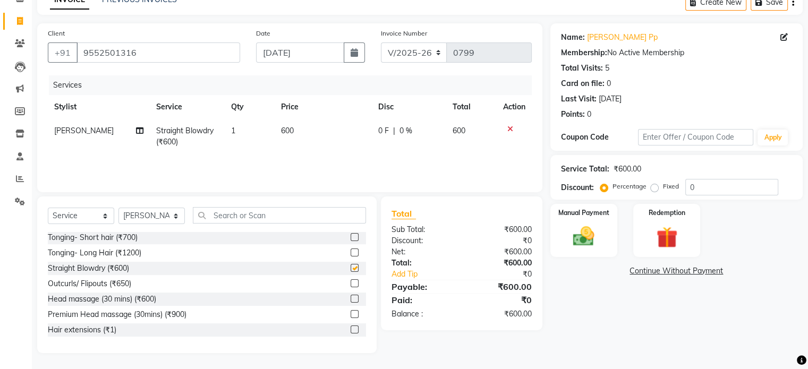
checkbox input "false"
click at [593, 242] on img at bounding box center [584, 236] width 36 height 25
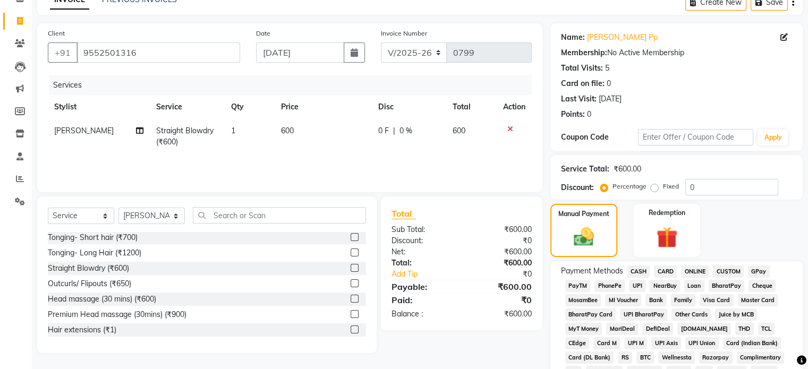
click at [758, 268] on span "GPay" at bounding box center [759, 272] width 22 height 12
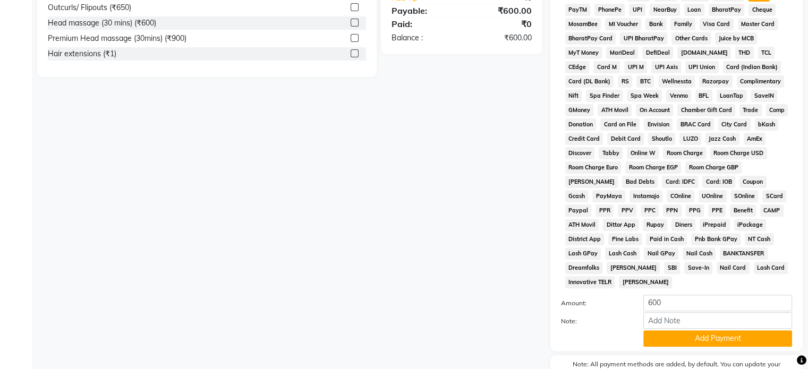
scroll to position [354, 0]
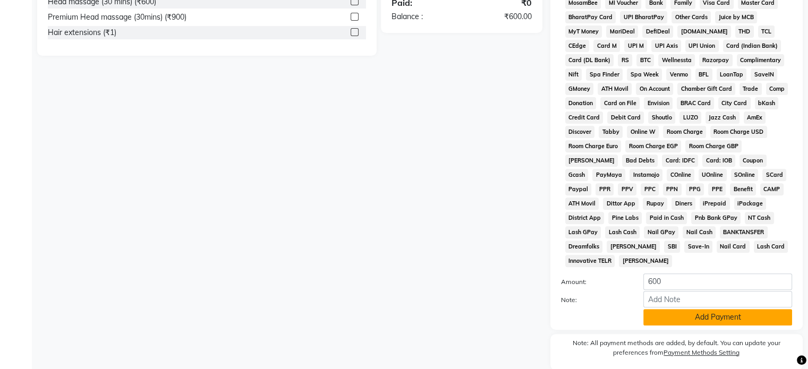
click at [726, 314] on button "Add Payment" at bounding box center [717, 317] width 149 height 16
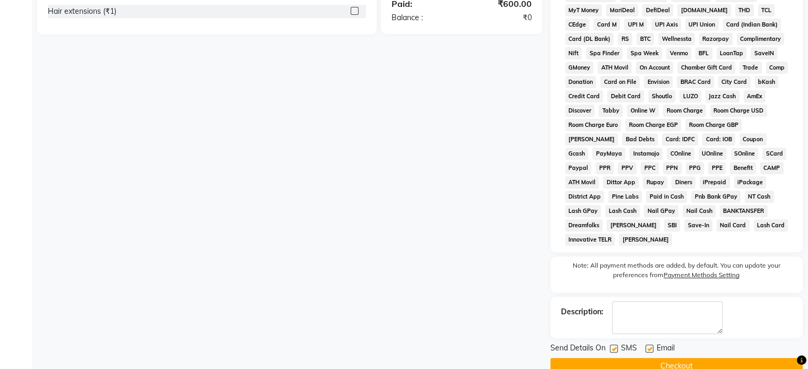
scroll to position [389, 0]
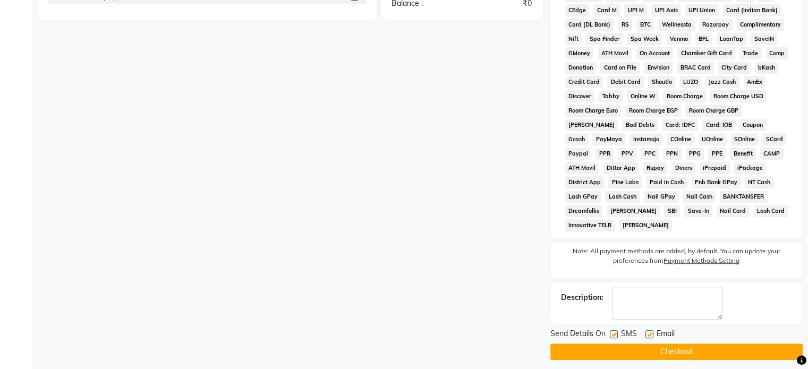
click at [671, 344] on button "Checkout" at bounding box center [676, 352] width 252 height 16
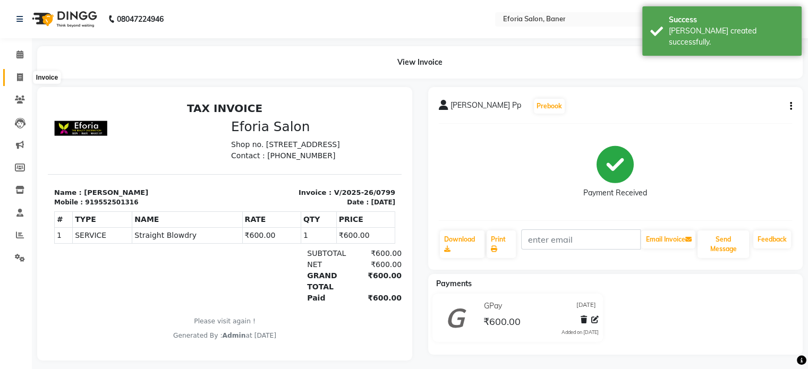
click at [21, 74] on icon at bounding box center [20, 77] width 6 height 8
select select "service"
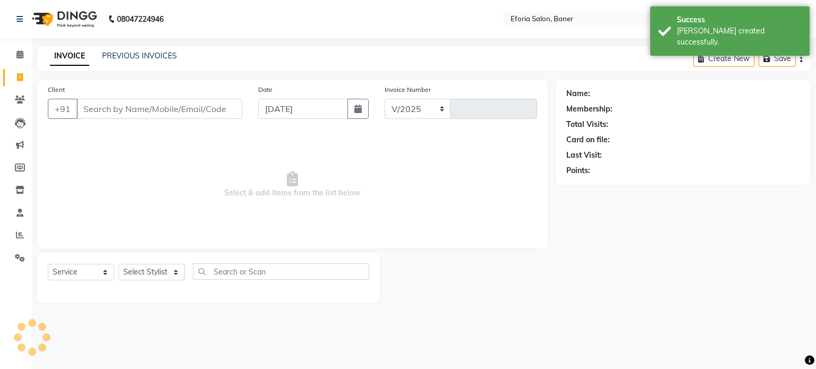
select select "608"
type input "0800"
click at [98, 110] on input "Client" at bounding box center [159, 109] width 166 height 20
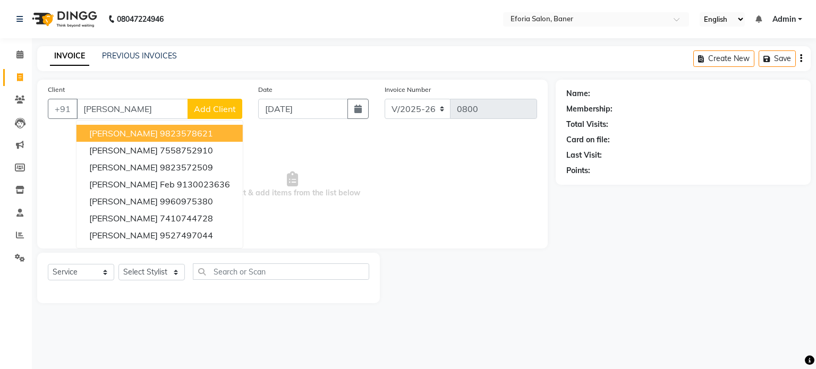
click at [174, 130] on ngb-highlight "9823578621" at bounding box center [186, 133] width 53 height 11
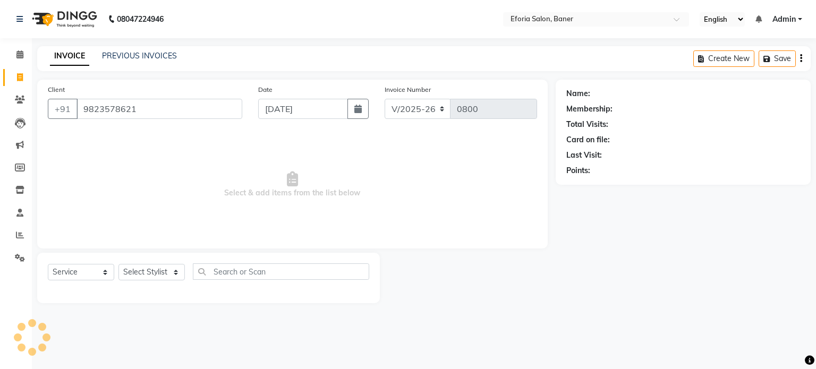
type input "9823578621"
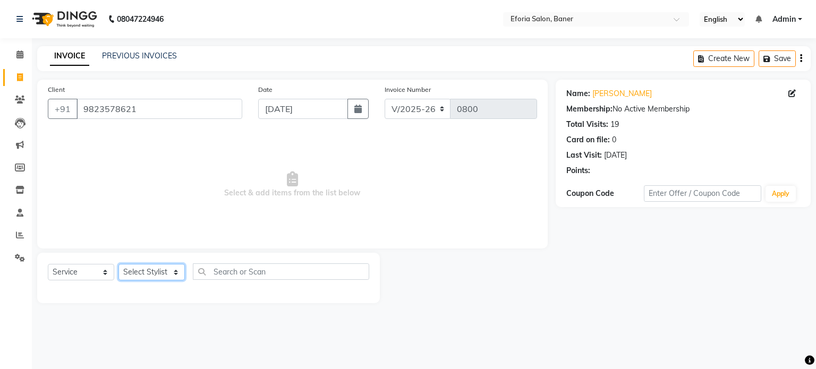
click at [175, 272] on select "Select Stylist [PERSON_NAME] [PERSON_NAME] [PERSON_NAME] [PERSON_NAME] [PERSON_…" at bounding box center [151, 272] width 66 height 16
select select "8650"
click at [118, 264] on select "Select Stylist [PERSON_NAME] [PERSON_NAME] [PERSON_NAME] [PERSON_NAME] [PERSON_…" at bounding box center [151, 272] width 66 height 16
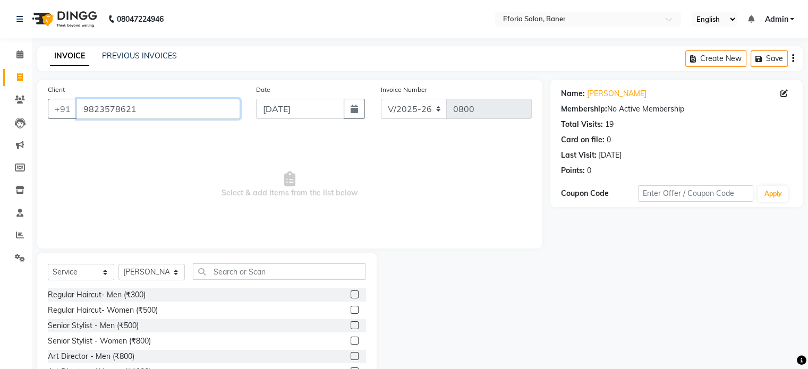
click at [139, 106] on input "9823578621" at bounding box center [158, 109] width 164 height 20
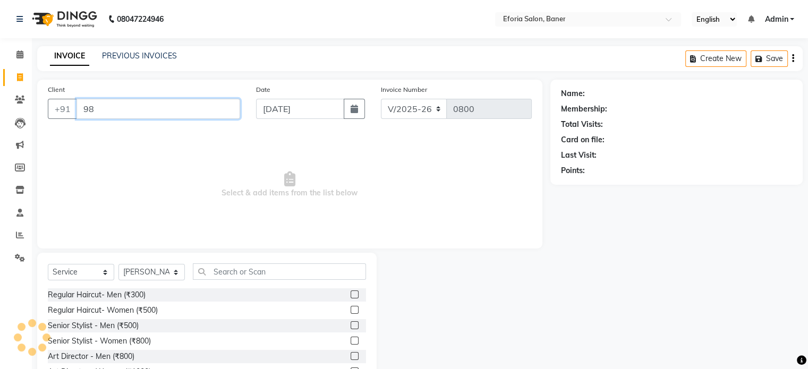
type input "9"
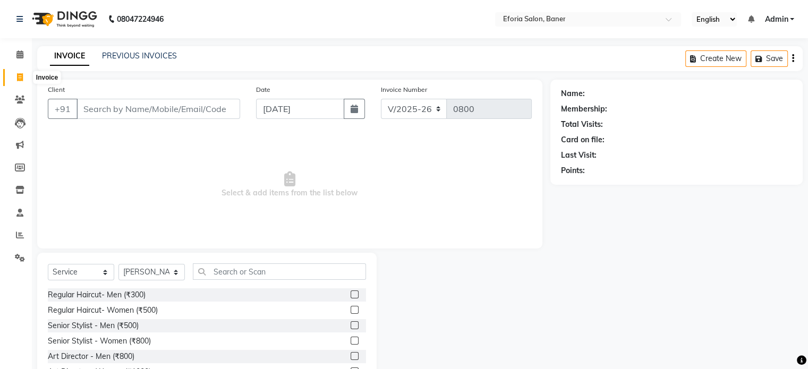
click at [22, 76] on icon at bounding box center [20, 77] width 6 height 8
select select "service"
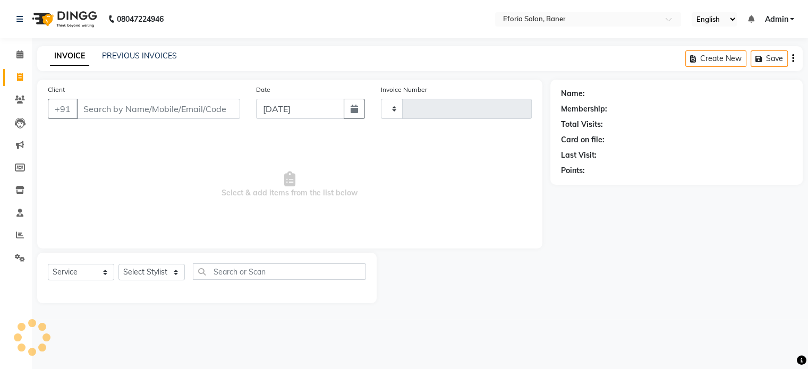
type input "0800"
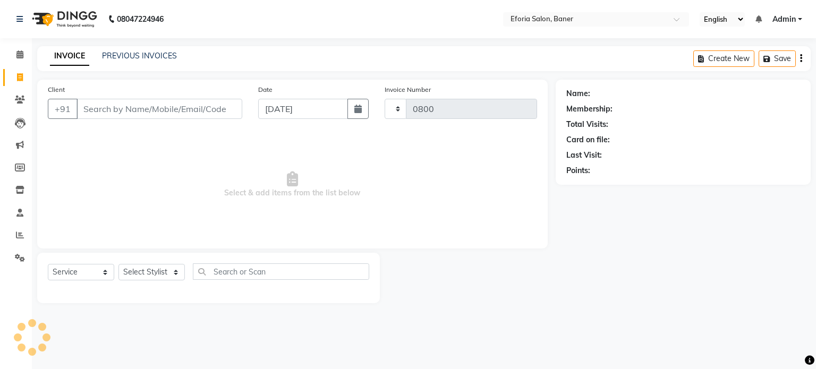
select select "608"
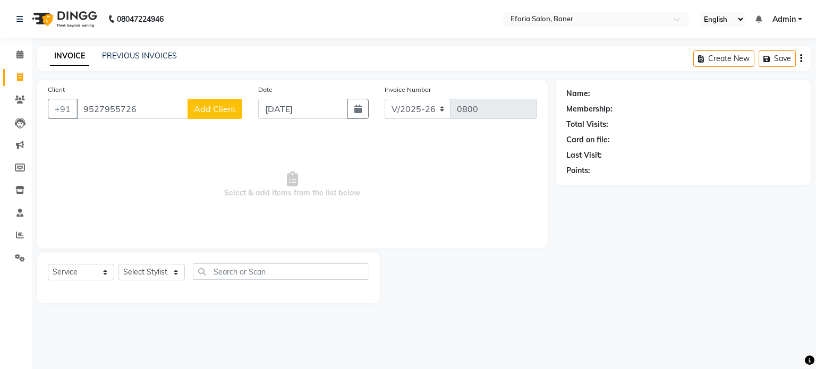
type input "9527955726"
click at [217, 107] on span "Add Client" at bounding box center [215, 109] width 42 height 11
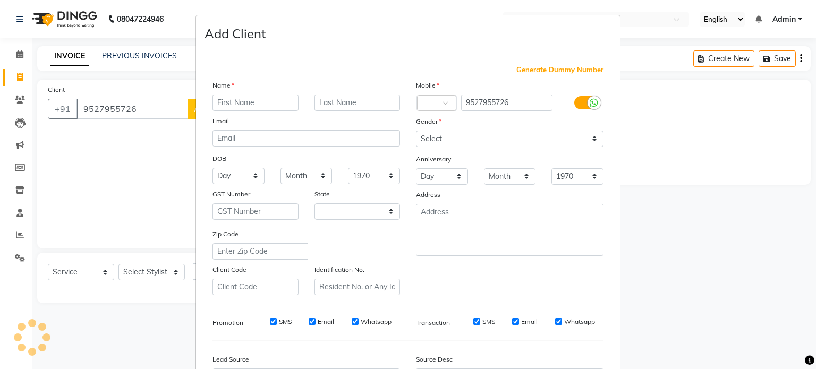
select select "22"
type input "[DEMOGRAPHIC_DATA]"
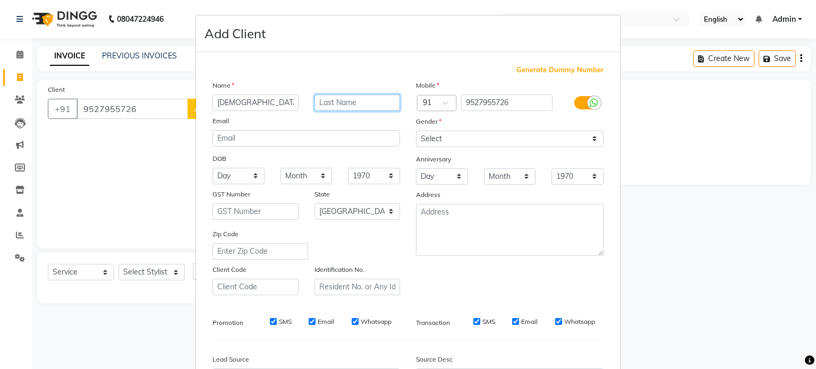
click at [314, 104] on input "text" at bounding box center [357, 103] width 86 height 16
type input "awadh"
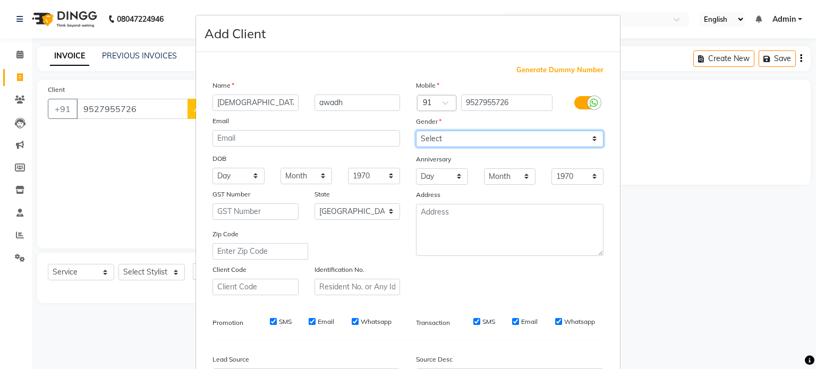
click at [590, 138] on select "Select [DEMOGRAPHIC_DATA] [DEMOGRAPHIC_DATA] Other Prefer Not To Say" at bounding box center [509, 139] width 187 height 16
select select "[DEMOGRAPHIC_DATA]"
click at [416, 131] on select "Select [DEMOGRAPHIC_DATA] [DEMOGRAPHIC_DATA] Other Prefer Not To Say" at bounding box center [509, 139] width 187 height 16
click at [546, 262] on div "Mobile Country Code × 91 9527955726 Gender Select [DEMOGRAPHIC_DATA] [DEMOGRAPH…" at bounding box center [509, 188] width 203 height 216
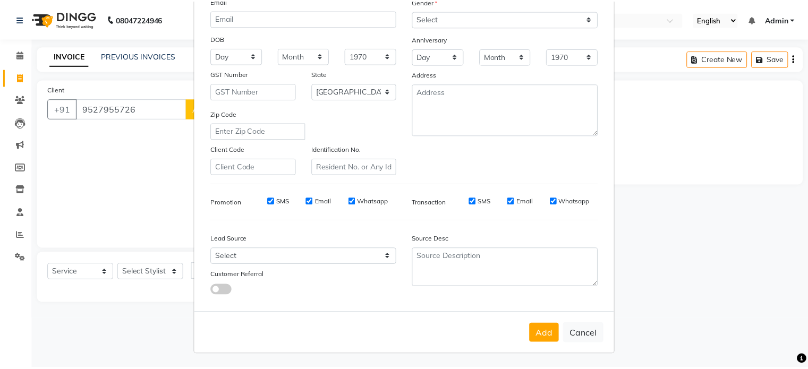
scroll to position [126, 0]
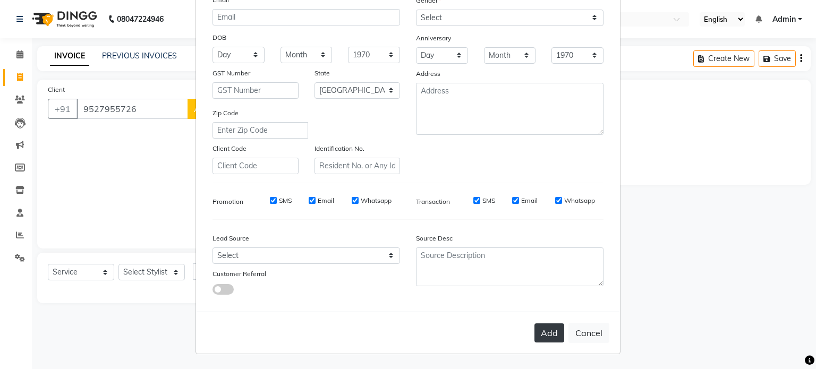
click at [540, 335] on button "Add" at bounding box center [549, 332] width 30 height 19
select select
select select "null"
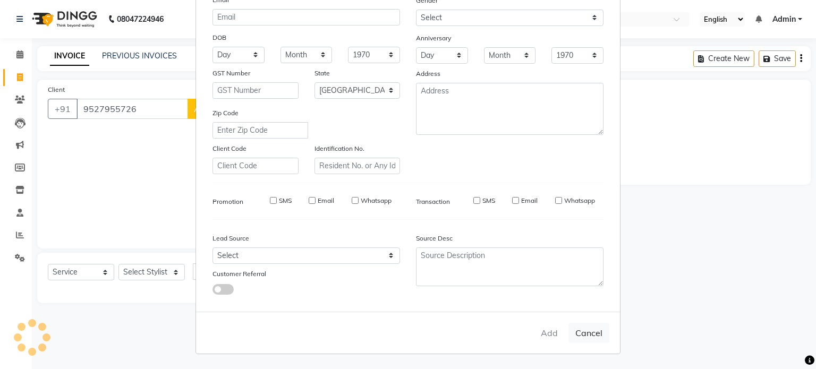
select select
checkbox input "false"
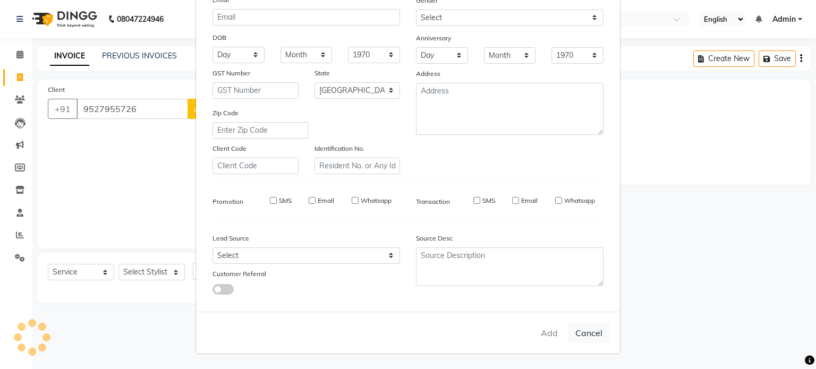
checkbox input "false"
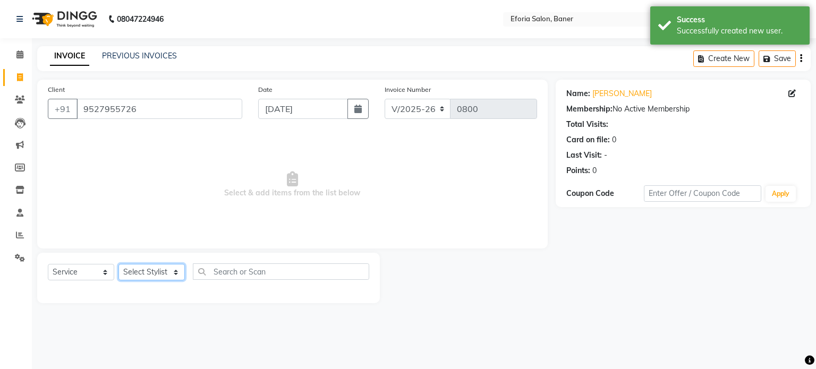
click at [178, 276] on select "Select Stylist [PERSON_NAME] [PERSON_NAME] [PERSON_NAME] [PERSON_NAME] [PERSON_…" at bounding box center [151, 272] width 66 height 16
select select "86083"
click at [118, 264] on select "Select Stylist [PERSON_NAME] [PERSON_NAME] [PERSON_NAME] [PERSON_NAME] [PERSON_…" at bounding box center [151, 272] width 66 height 16
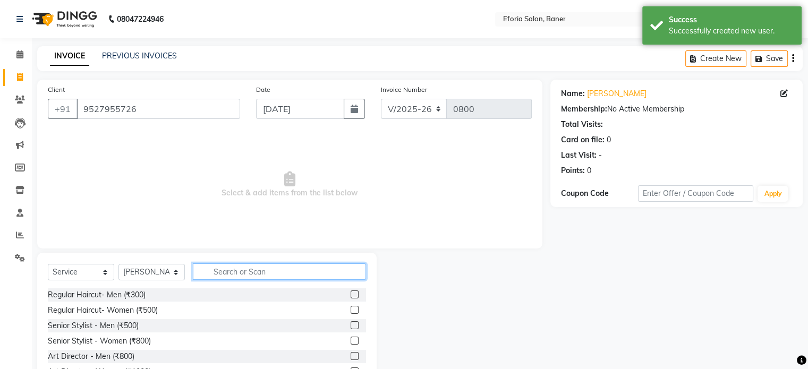
click at [214, 275] on input "text" at bounding box center [279, 271] width 173 height 16
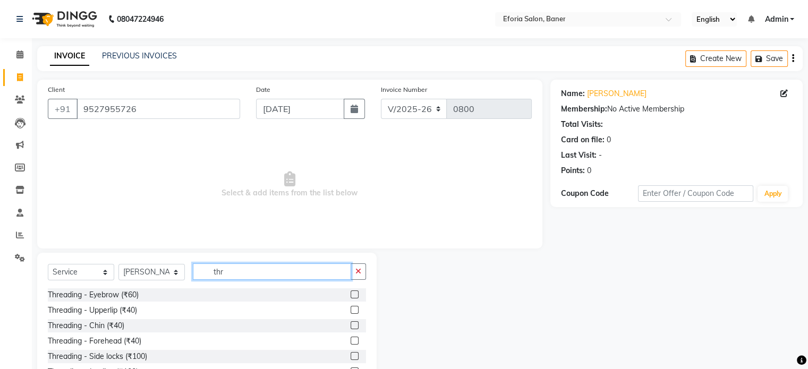
type input "thr"
click at [351, 293] on label at bounding box center [355, 295] width 8 height 8
click at [351, 293] on input "checkbox" at bounding box center [354, 295] width 7 height 7
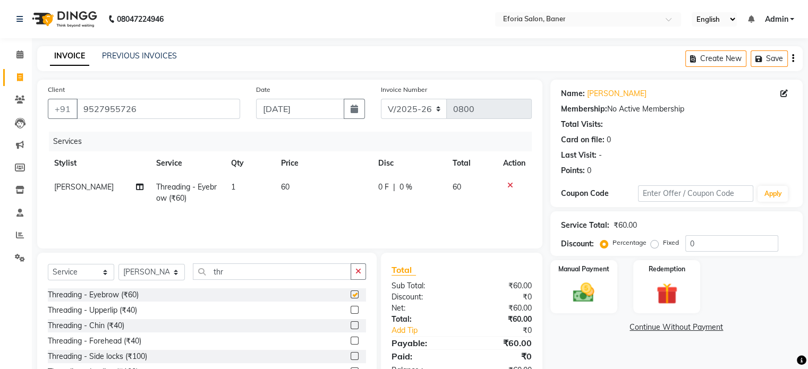
checkbox input "false"
click at [576, 275] on div "Manual Payment" at bounding box center [584, 286] width 70 height 55
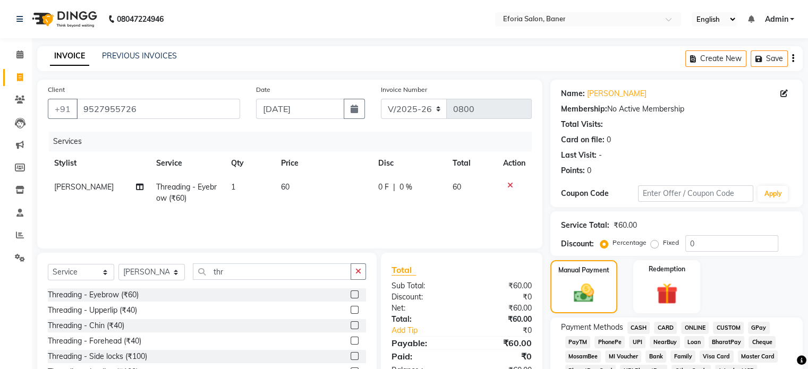
click at [763, 330] on span "GPay" at bounding box center [759, 328] width 22 height 12
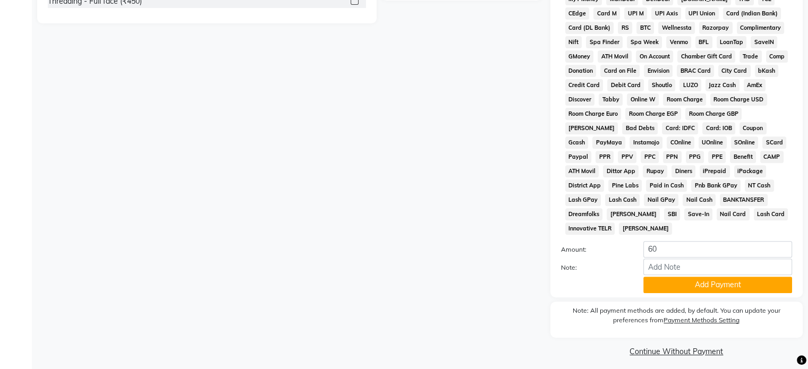
scroll to position [387, 0]
click at [742, 276] on button "Add Payment" at bounding box center [717, 284] width 149 height 16
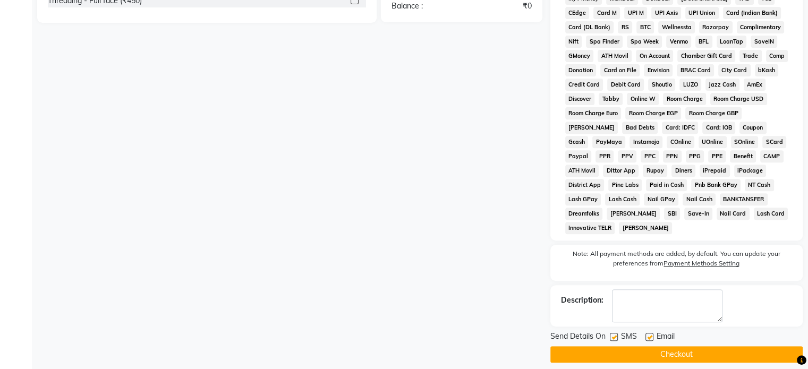
click at [669, 346] on button "Checkout" at bounding box center [676, 354] width 252 height 16
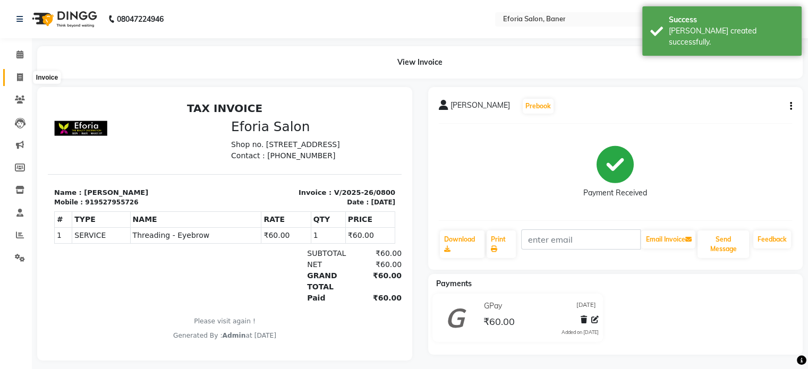
click at [17, 76] on icon at bounding box center [20, 77] width 6 height 8
select select "service"
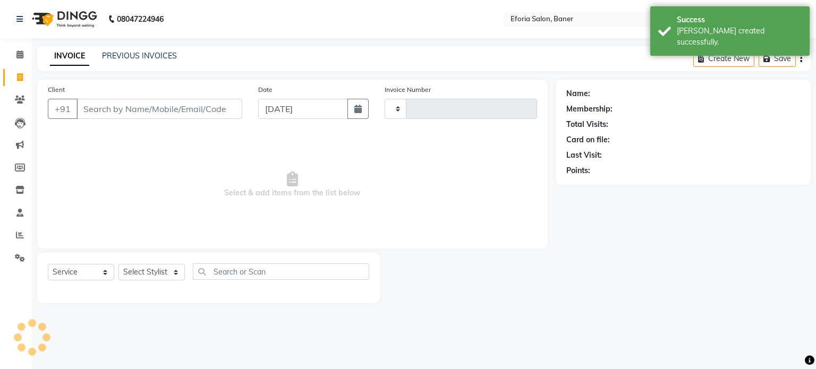
type input "0801"
select select "608"
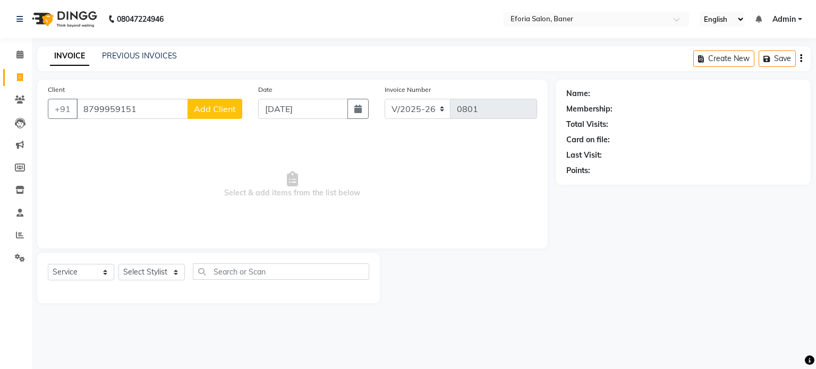
type input "8799959151"
click at [208, 103] on button "Add Client" at bounding box center [214, 109] width 55 height 20
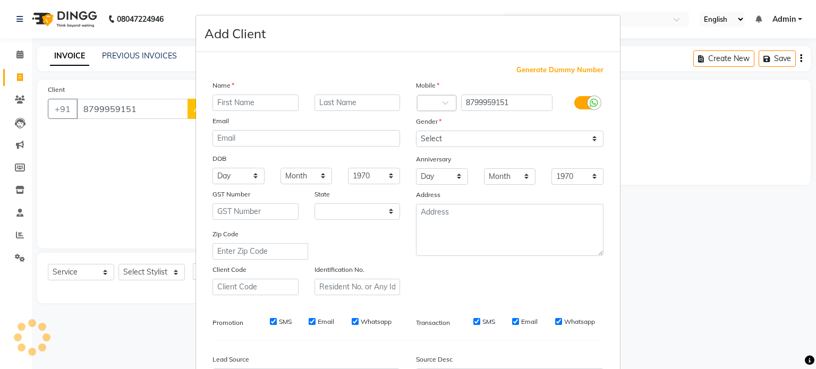
select select "22"
click at [230, 105] on input "text" at bounding box center [255, 103] width 86 height 16
type input "[PERSON_NAME]"
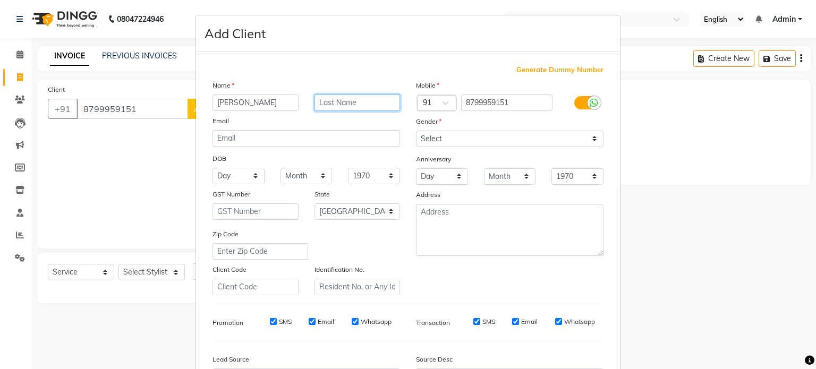
click at [324, 98] on input "text" at bounding box center [357, 103] width 86 height 16
type input "mule"
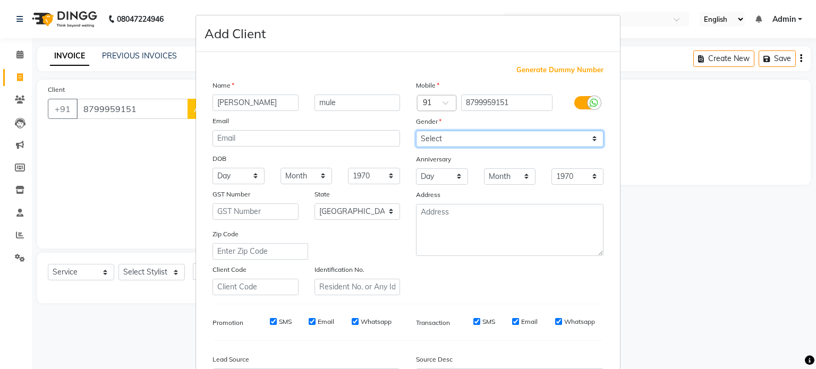
click at [592, 142] on select "Select [DEMOGRAPHIC_DATA] [DEMOGRAPHIC_DATA] Other Prefer Not To Say" at bounding box center [509, 139] width 187 height 16
select select "[DEMOGRAPHIC_DATA]"
click at [416, 131] on select "Select [DEMOGRAPHIC_DATA] [DEMOGRAPHIC_DATA] Other Prefer Not To Say" at bounding box center [509, 139] width 187 height 16
click at [560, 279] on div "Mobile Country Code × 91 8799959151 Gender Select [DEMOGRAPHIC_DATA] [DEMOGRAPH…" at bounding box center [509, 188] width 203 height 216
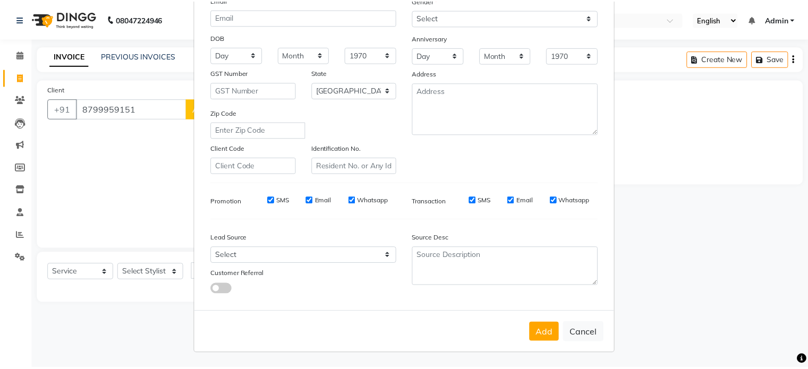
scroll to position [126, 0]
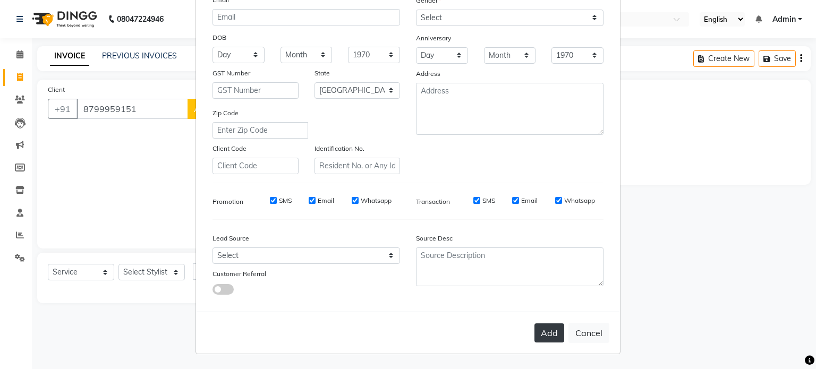
click at [544, 335] on button "Add" at bounding box center [549, 332] width 30 height 19
select select
select select "null"
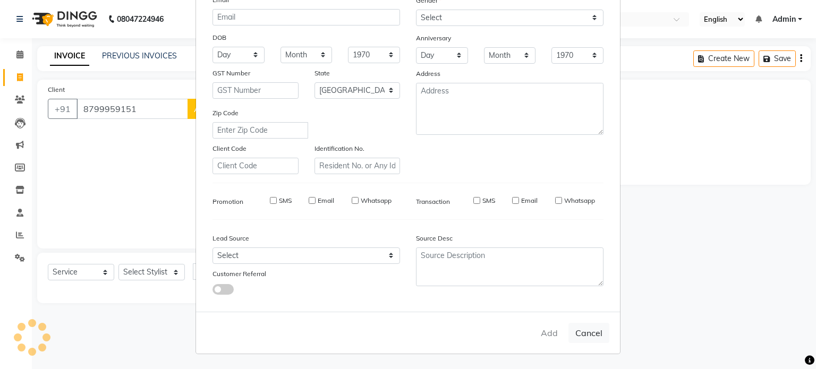
select select
checkbox input "false"
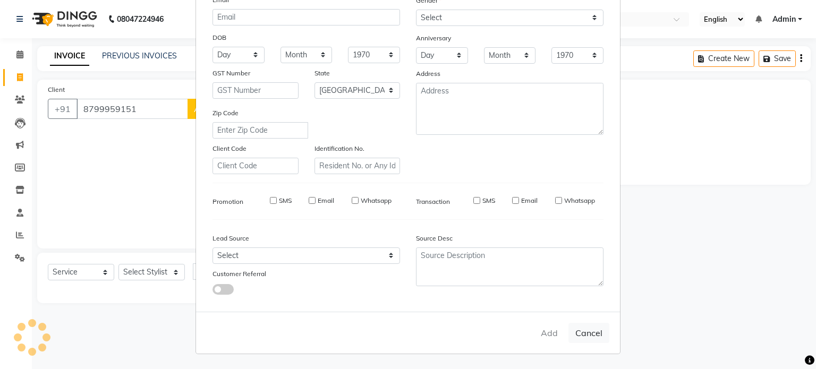
checkbox input "false"
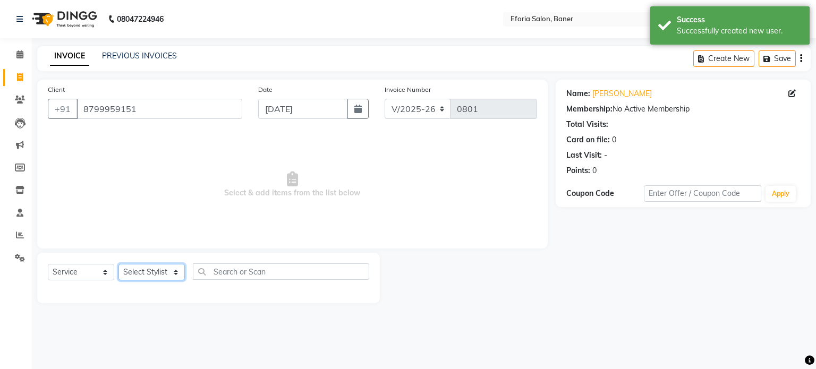
click at [175, 272] on select "Select Stylist [PERSON_NAME] [PERSON_NAME] [PERSON_NAME] [PERSON_NAME] [PERSON_…" at bounding box center [151, 272] width 66 height 16
select select "79823"
click at [118, 264] on select "Select Stylist [PERSON_NAME] [PERSON_NAME] [PERSON_NAME] [PERSON_NAME] [PERSON_…" at bounding box center [151, 272] width 66 height 16
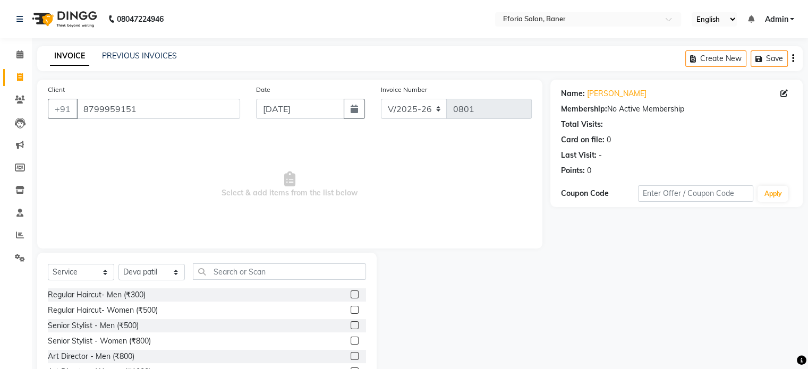
click at [391, 329] on div at bounding box center [464, 331] width 174 height 157
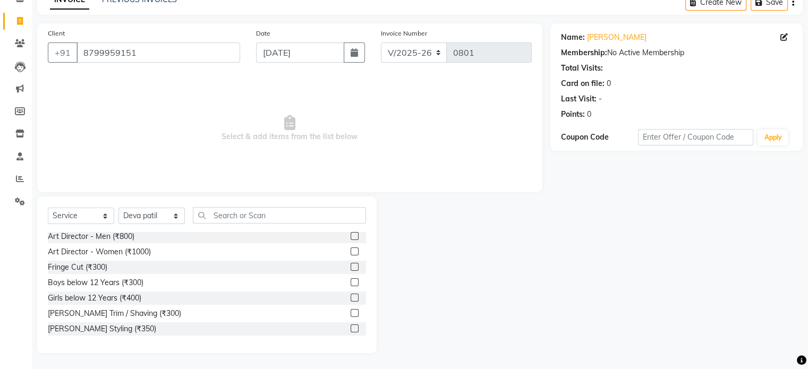
scroll to position [85, 0]
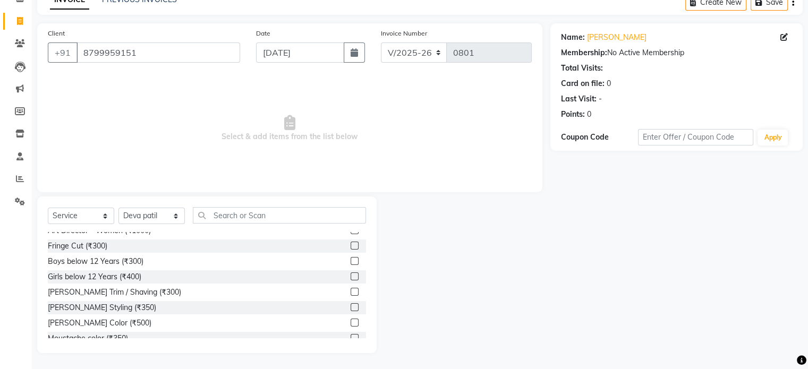
click at [351, 292] on label at bounding box center [355, 292] width 8 height 8
click at [351, 292] on input "checkbox" at bounding box center [354, 292] width 7 height 7
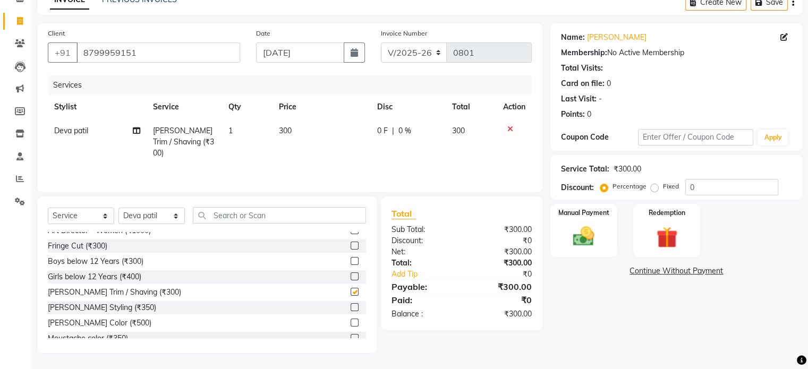
checkbox input "false"
click at [591, 234] on img at bounding box center [584, 236] width 36 height 25
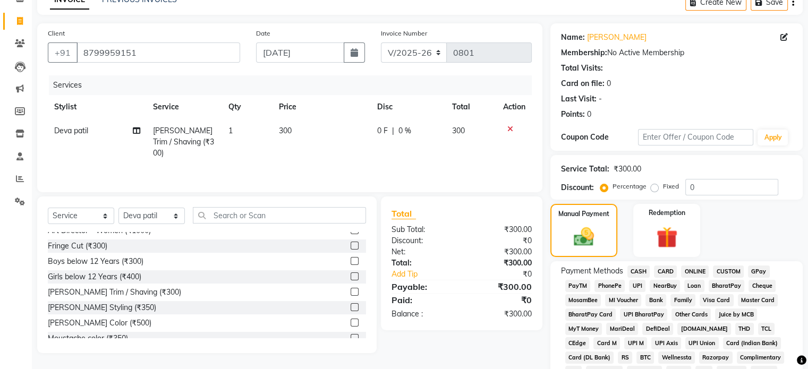
click at [759, 270] on span "GPay" at bounding box center [759, 272] width 22 height 12
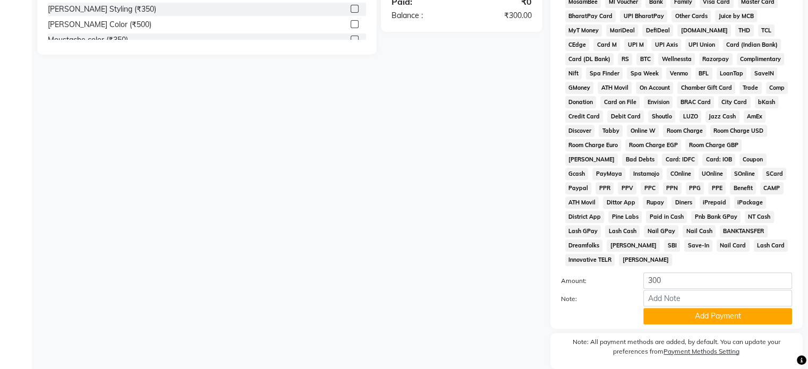
scroll to position [375, 0]
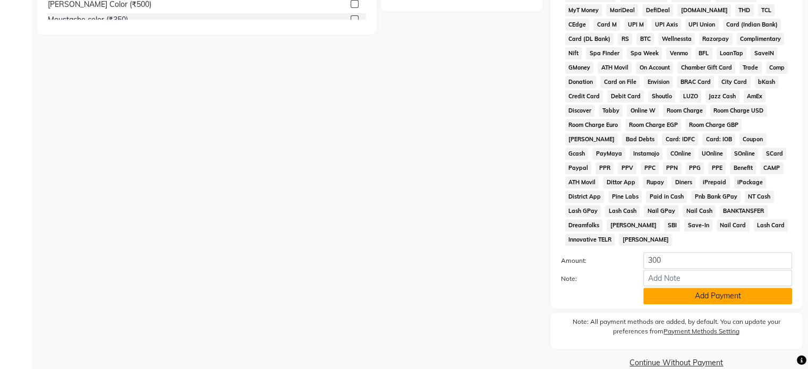
click at [712, 288] on button "Add Payment" at bounding box center [717, 296] width 149 height 16
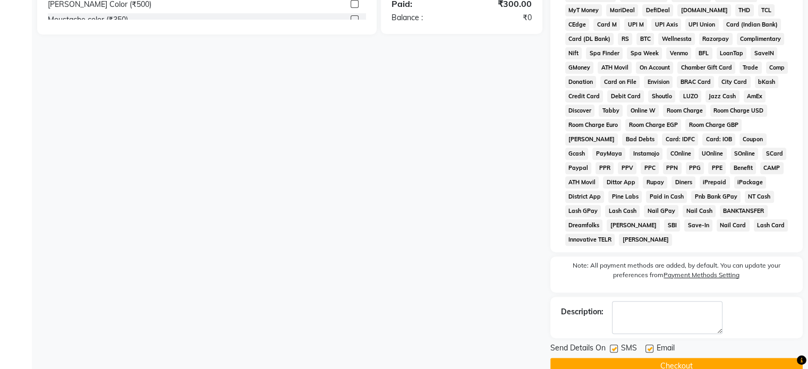
click at [704, 358] on button "Checkout" at bounding box center [676, 366] width 252 height 16
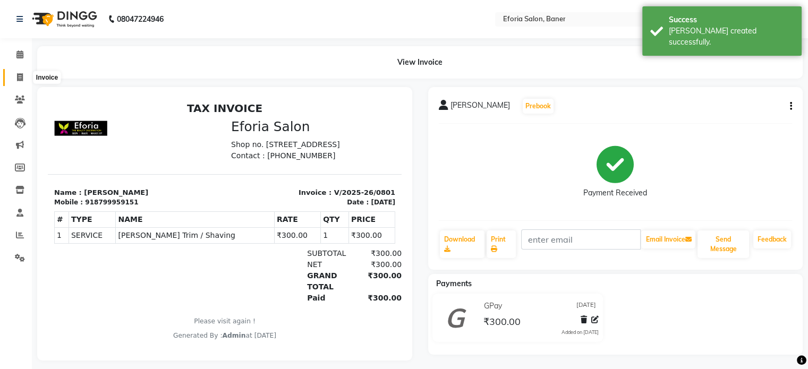
click at [18, 73] on icon at bounding box center [20, 77] width 6 height 8
select select "service"
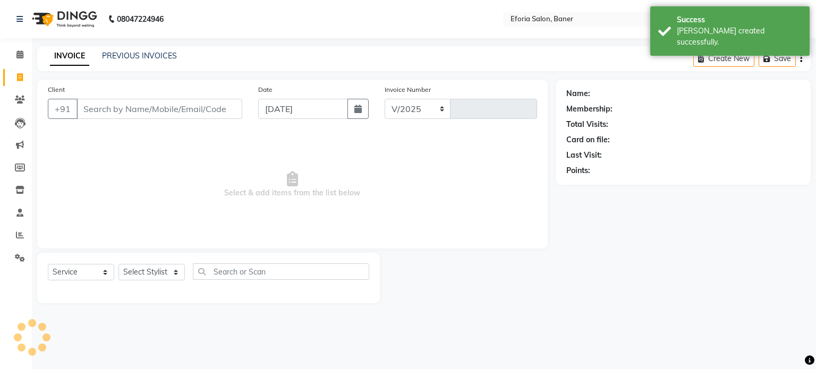
select select "608"
type input "0802"
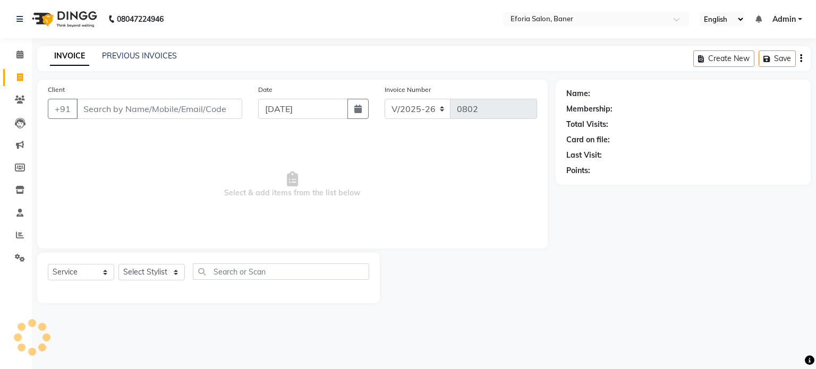
click at [103, 104] on input "Client" at bounding box center [159, 109] width 166 height 20
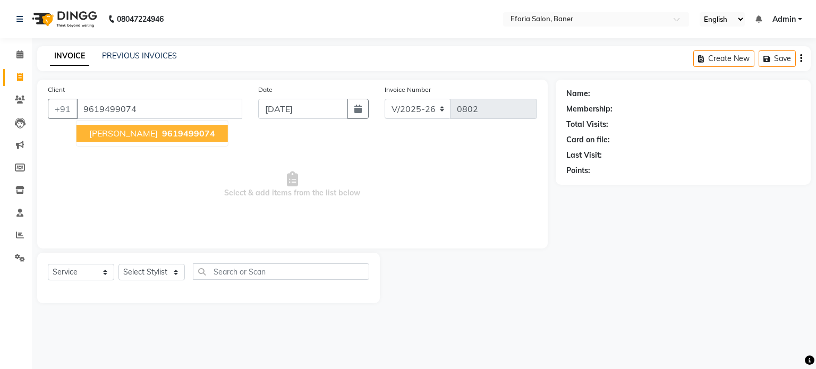
type input "9619499074"
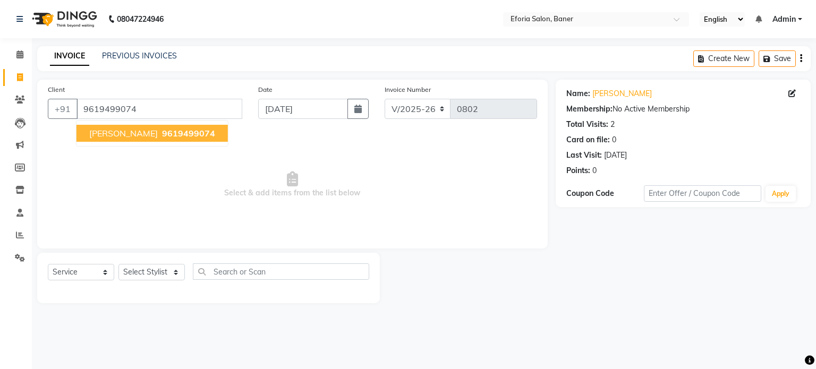
click at [108, 131] on span "[PERSON_NAME]" at bounding box center [123, 133] width 69 height 11
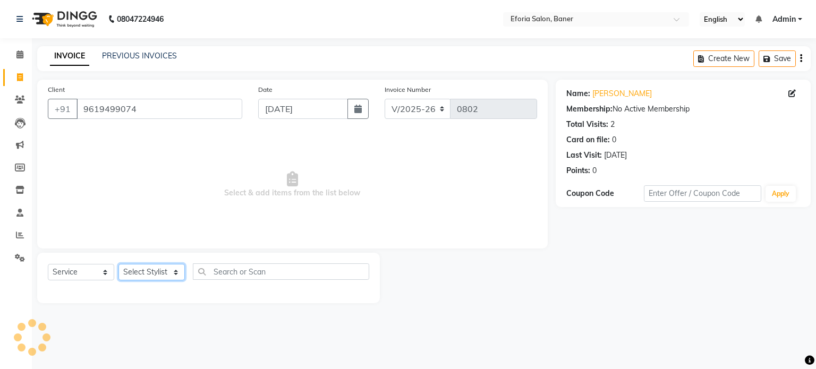
click at [179, 272] on select "Select Stylist [PERSON_NAME] [PERSON_NAME] [PERSON_NAME] [PERSON_NAME] [PERSON_…" at bounding box center [151, 272] width 66 height 16
select select "86651"
click at [118, 264] on select "Select Stylist [PERSON_NAME] [PERSON_NAME] [PERSON_NAME] [PERSON_NAME] [PERSON_…" at bounding box center [151, 272] width 66 height 16
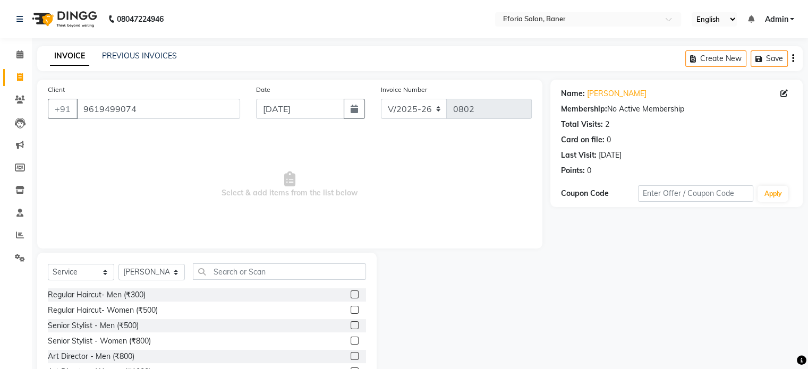
click at [375, 307] on div "Select Service Product Membership Package Voucher Prepaid Gift Card Select Styl…" at bounding box center [206, 331] width 339 height 157
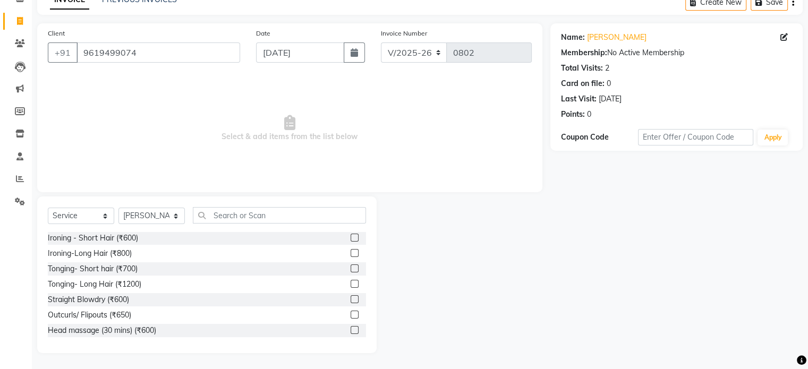
scroll to position [319, 0]
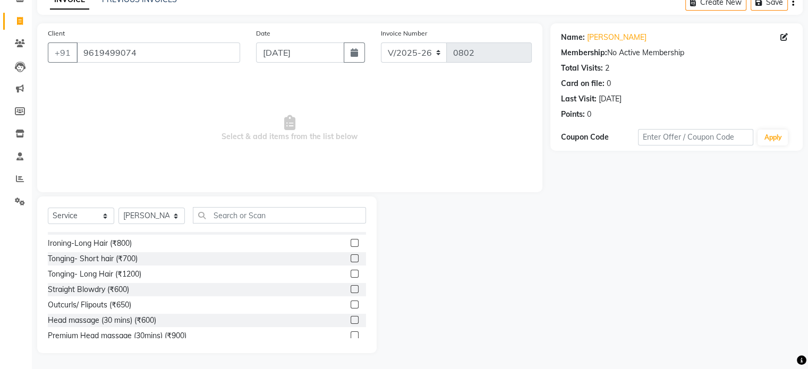
click at [351, 291] on label at bounding box center [355, 289] width 8 height 8
click at [351, 291] on input "checkbox" at bounding box center [354, 289] width 7 height 7
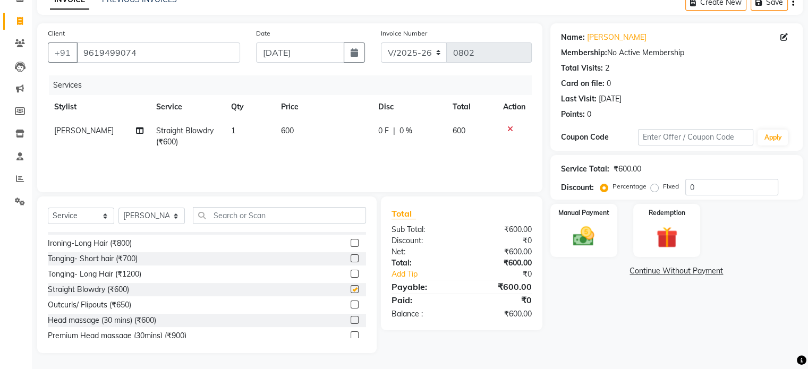
checkbox input "false"
click at [578, 243] on img at bounding box center [584, 236] width 36 height 25
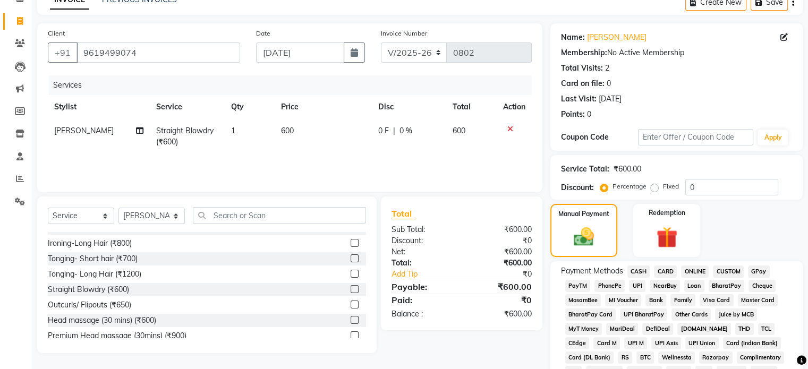
click at [637, 271] on span "CASH" at bounding box center [638, 272] width 23 height 12
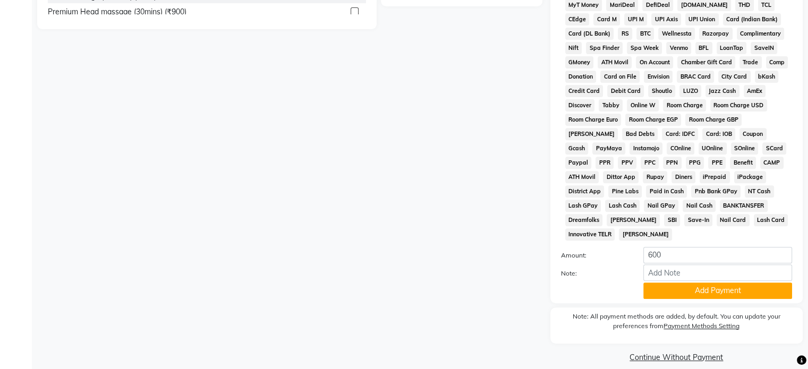
scroll to position [387, 0]
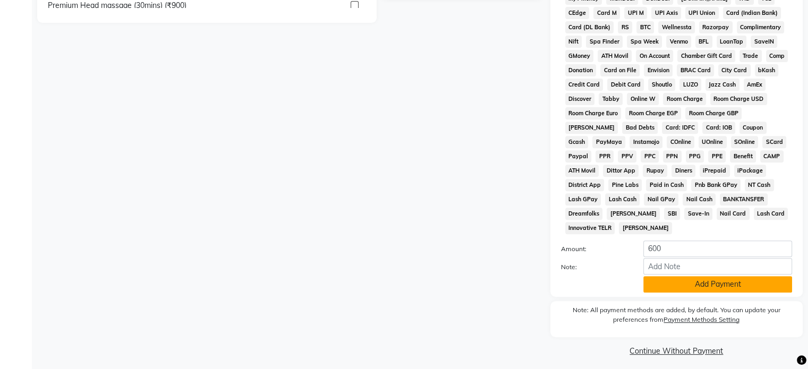
click at [679, 280] on button "Add Payment" at bounding box center [717, 284] width 149 height 16
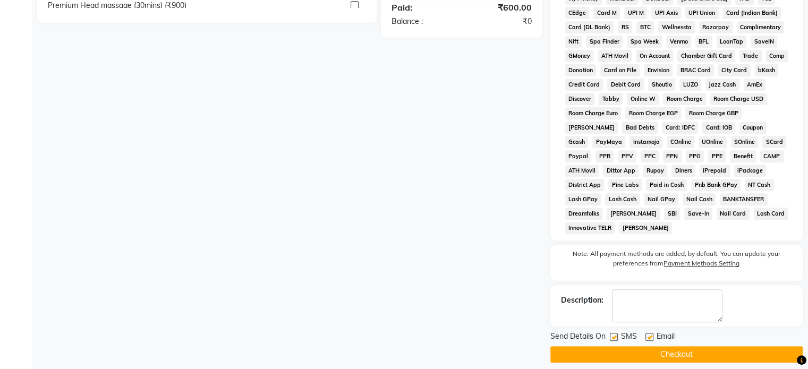
click at [663, 347] on button "Checkout" at bounding box center [676, 354] width 252 height 16
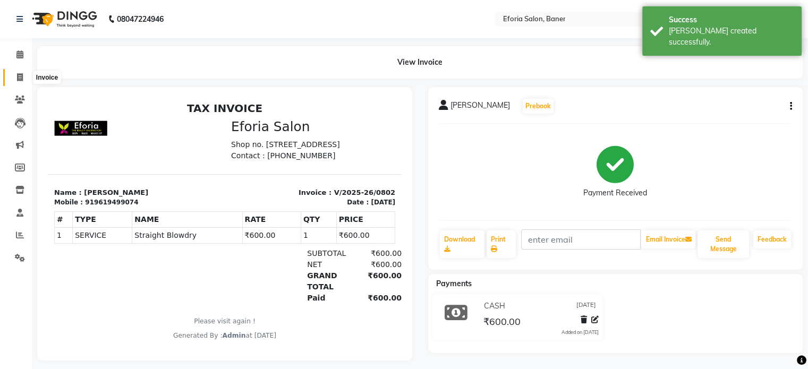
click at [20, 76] on icon at bounding box center [20, 77] width 6 height 8
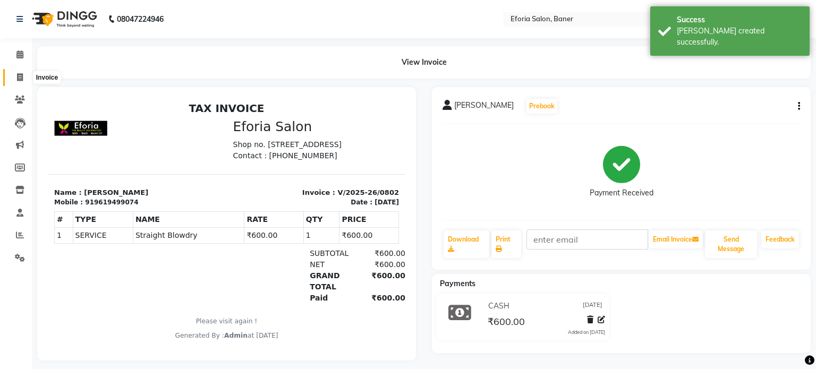
select select "608"
select select "service"
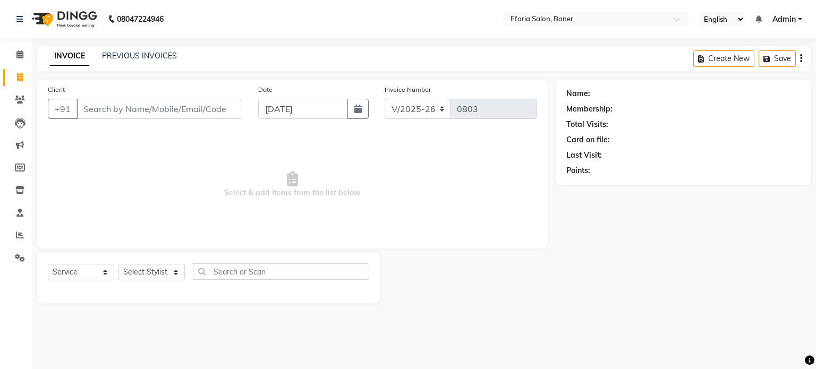
click at [98, 115] on input "Client" at bounding box center [159, 109] width 166 height 20
type input "9920035938"
click at [209, 101] on button "Add Client" at bounding box center [214, 109] width 55 height 20
select select "22"
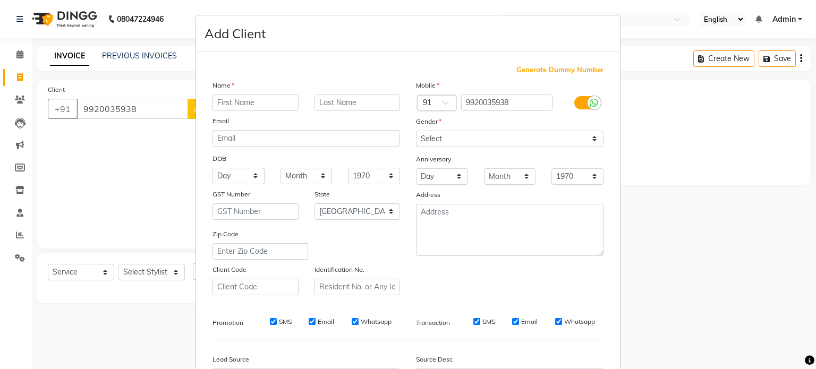
click at [221, 105] on input "text" at bounding box center [255, 103] width 86 height 16
type input "[PERSON_NAME]"
click at [317, 103] on input "text" at bounding box center [357, 103] width 86 height 16
type input "[PERSON_NAME]"
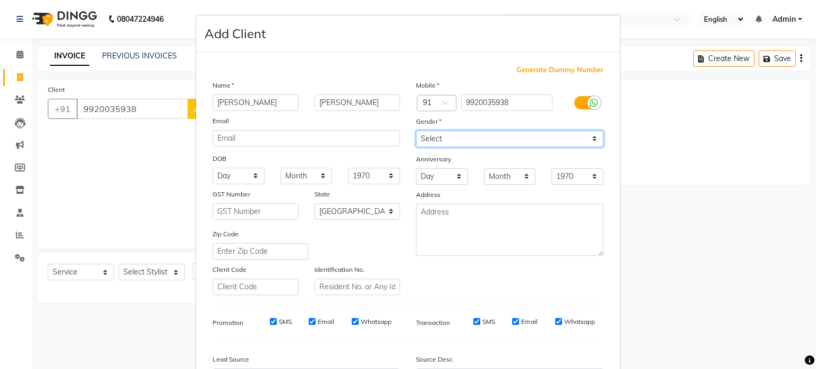
click at [591, 137] on select "Select [DEMOGRAPHIC_DATA] [DEMOGRAPHIC_DATA] Other Prefer Not To Say" at bounding box center [509, 139] width 187 height 16
select select "[DEMOGRAPHIC_DATA]"
click at [416, 131] on select "Select [DEMOGRAPHIC_DATA] [DEMOGRAPHIC_DATA] Other Prefer Not To Say" at bounding box center [509, 139] width 187 height 16
click at [477, 274] on div "Mobile Country Code × 91 9920035938 Gender Select [DEMOGRAPHIC_DATA] [DEMOGRAPH…" at bounding box center [509, 188] width 203 height 216
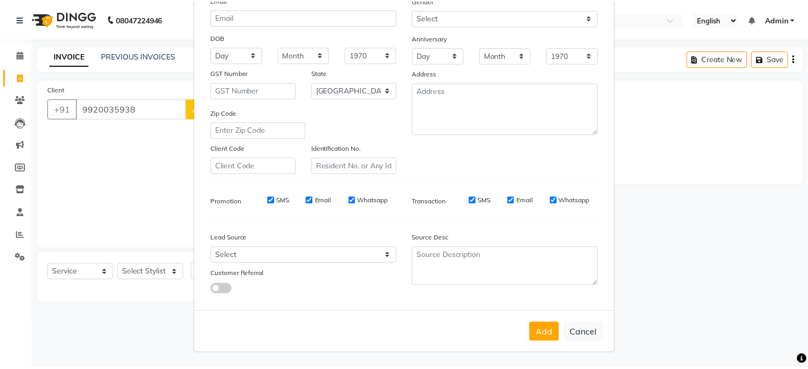
scroll to position [126, 0]
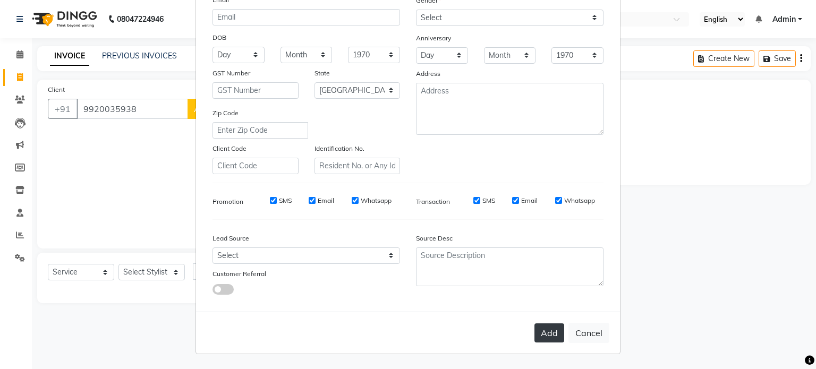
click at [551, 332] on button "Add" at bounding box center [549, 332] width 30 height 19
select select
select select "null"
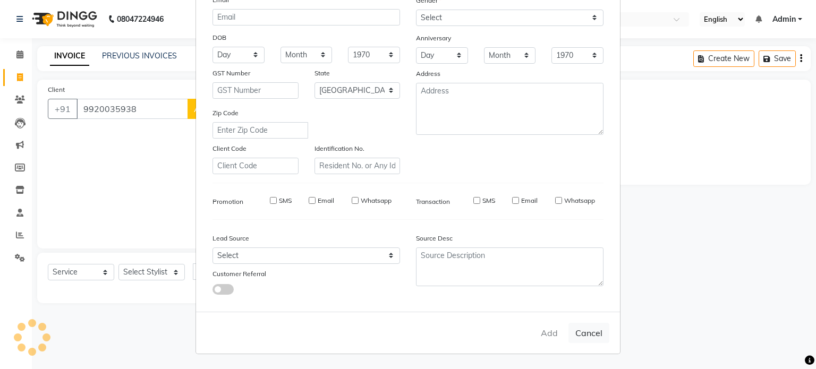
select select
checkbox input "false"
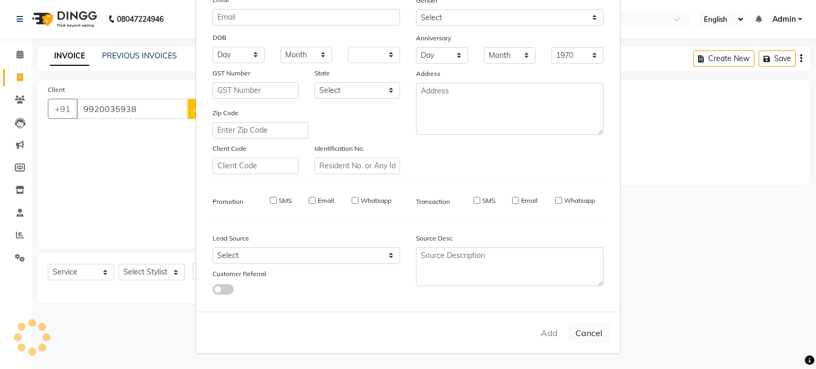
checkbox input "false"
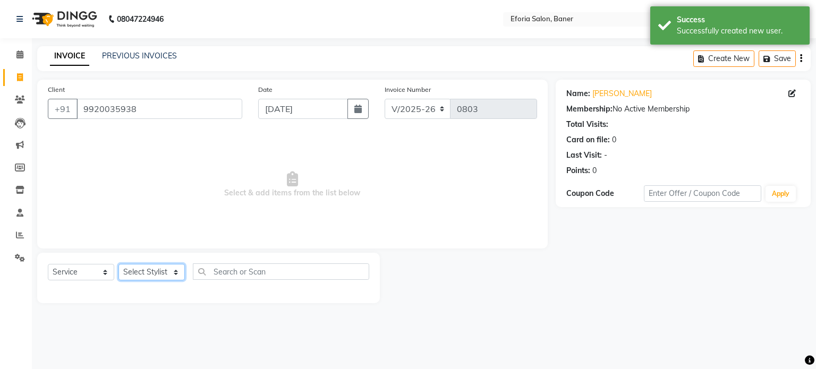
click at [176, 271] on select "Select Stylist [PERSON_NAME] [PERSON_NAME] [PERSON_NAME] [PERSON_NAME] [PERSON_…" at bounding box center [151, 272] width 66 height 16
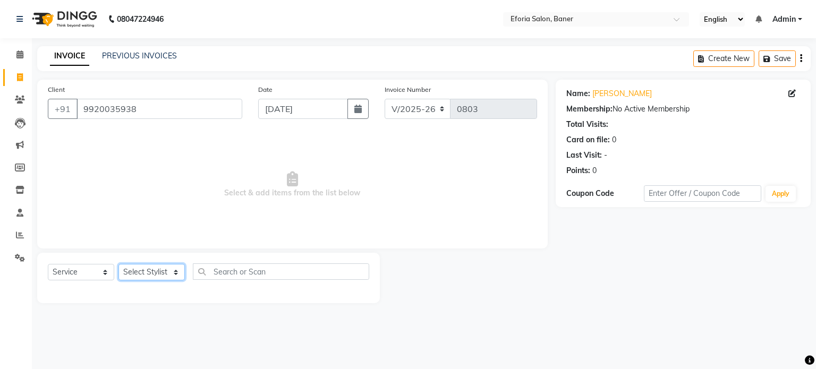
select select "86083"
click at [118, 264] on select "Select Stylist [PERSON_NAME] [PERSON_NAME] [PERSON_NAME] [PERSON_NAME] [PERSON_…" at bounding box center [151, 272] width 66 height 16
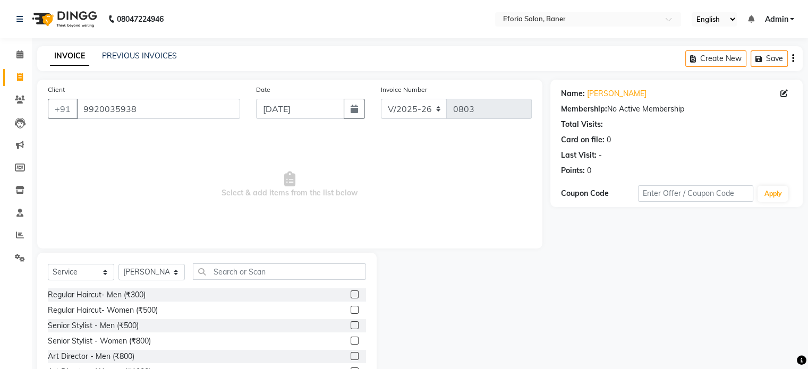
click at [372, 304] on div "Select Service Product Membership Package Voucher Prepaid Gift Card Select Styl…" at bounding box center [206, 331] width 339 height 157
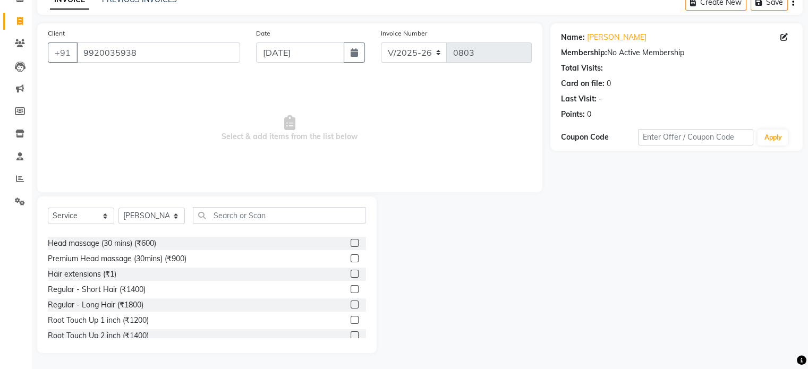
scroll to position [396, 0]
click at [351, 302] on label at bounding box center [355, 304] width 8 height 8
click at [351, 302] on input "checkbox" at bounding box center [354, 304] width 7 height 7
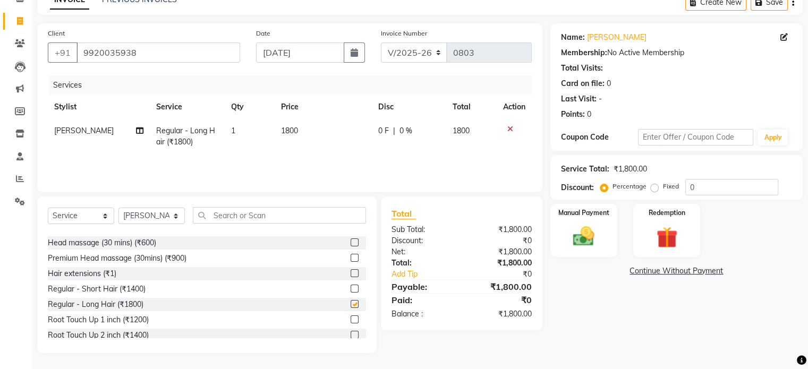
checkbox input "false"
click at [594, 231] on img at bounding box center [584, 236] width 36 height 25
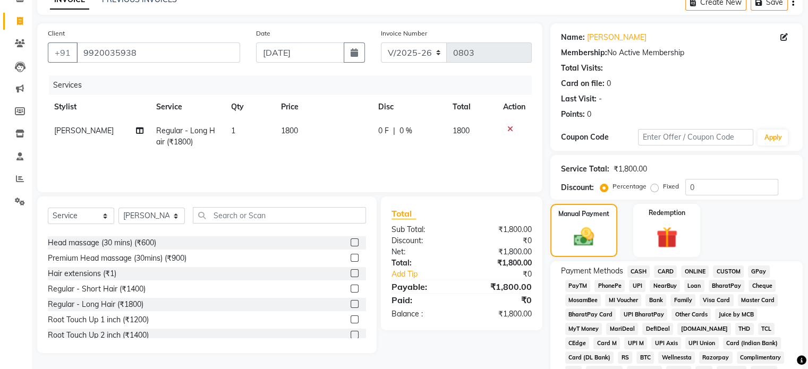
click at [636, 268] on span "CASH" at bounding box center [638, 272] width 23 height 12
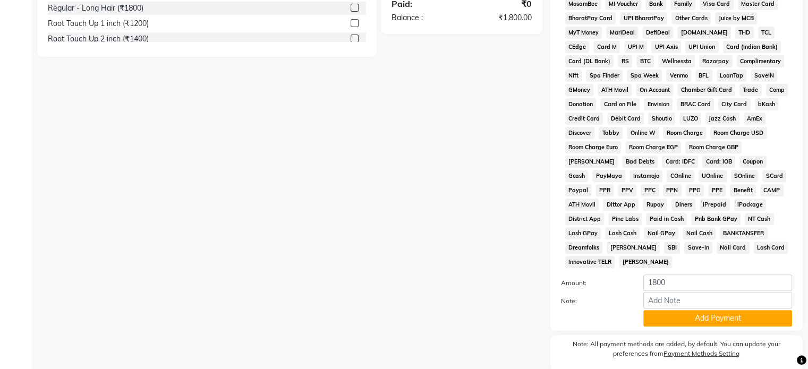
scroll to position [354, 0]
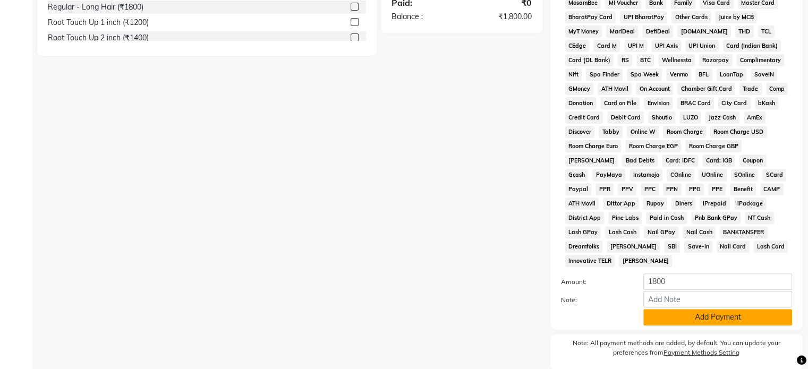
click at [704, 309] on button "Add Payment" at bounding box center [717, 317] width 149 height 16
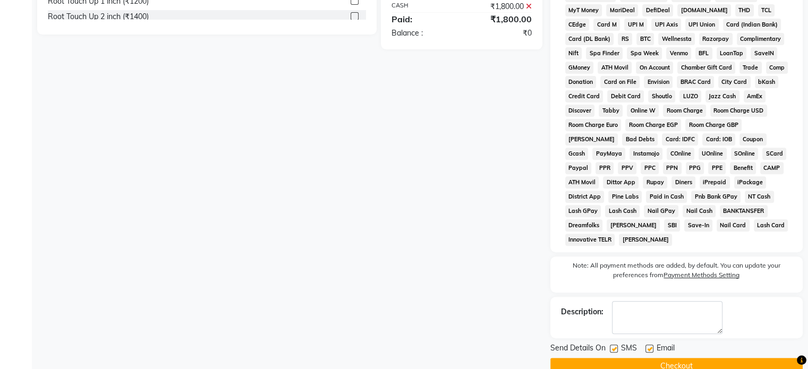
scroll to position [389, 0]
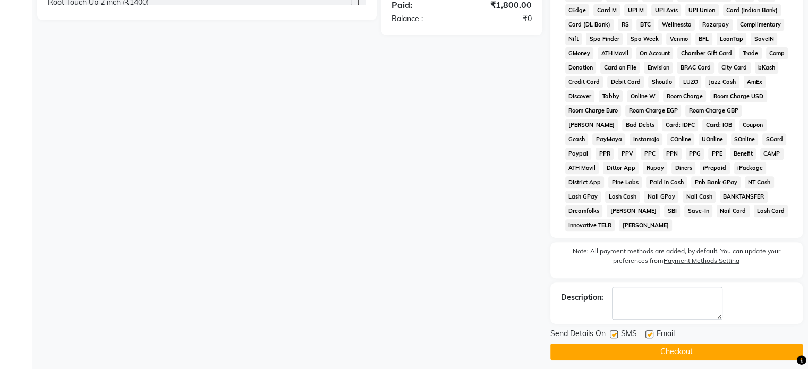
click at [676, 344] on button "Checkout" at bounding box center [676, 352] width 252 height 16
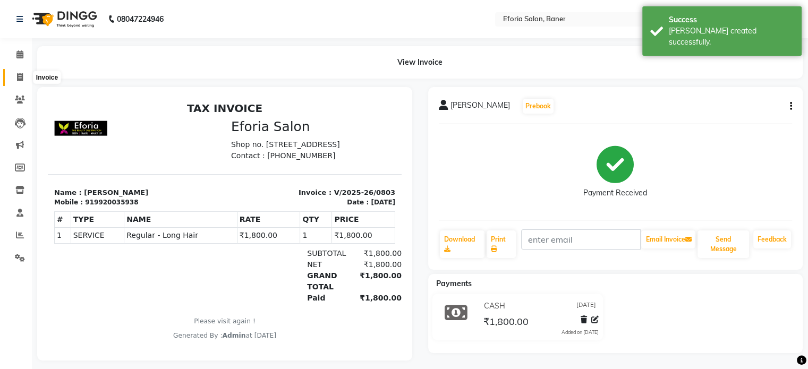
click at [19, 75] on icon at bounding box center [20, 77] width 6 height 8
select select "608"
select select "service"
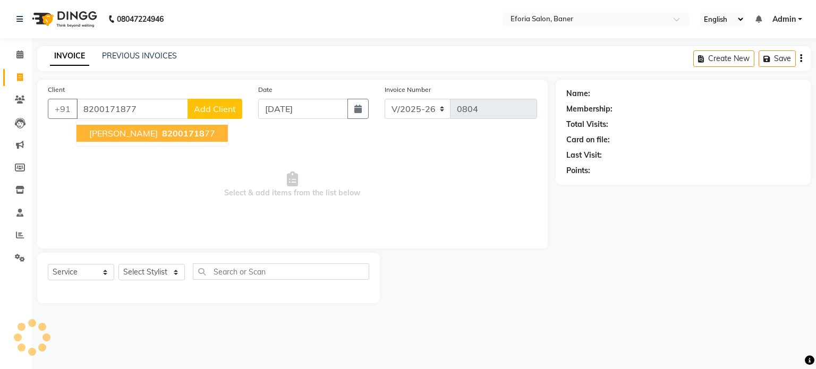
type input "8200171877"
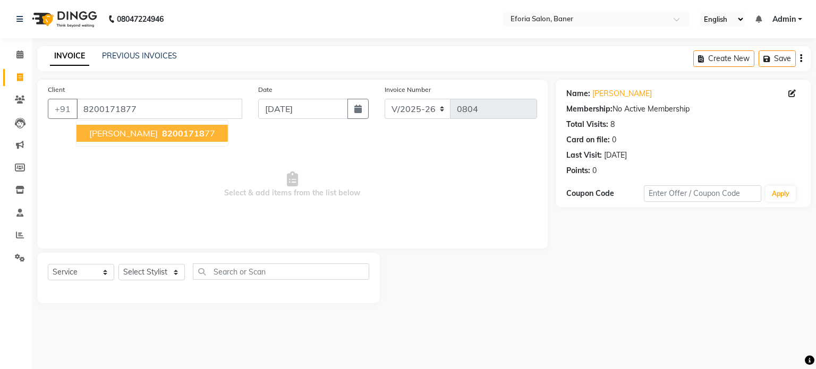
click at [105, 133] on span "[PERSON_NAME]" at bounding box center [123, 133] width 69 height 11
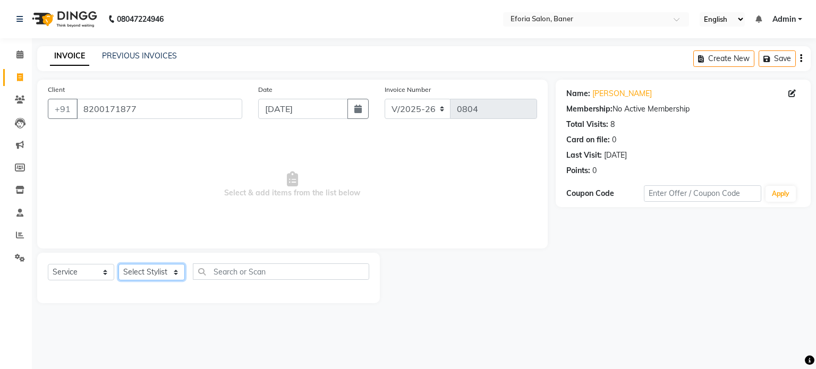
click at [176, 273] on select "Select Stylist [PERSON_NAME] [PERSON_NAME] [PERSON_NAME] [PERSON_NAME] [PERSON_…" at bounding box center [151, 272] width 66 height 16
select select "86083"
click at [118, 264] on select "Select Stylist [PERSON_NAME] [PERSON_NAME] [PERSON_NAME] [PERSON_NAME] [PERSON_…" at bounding box center [151, 272] width 66 height 16
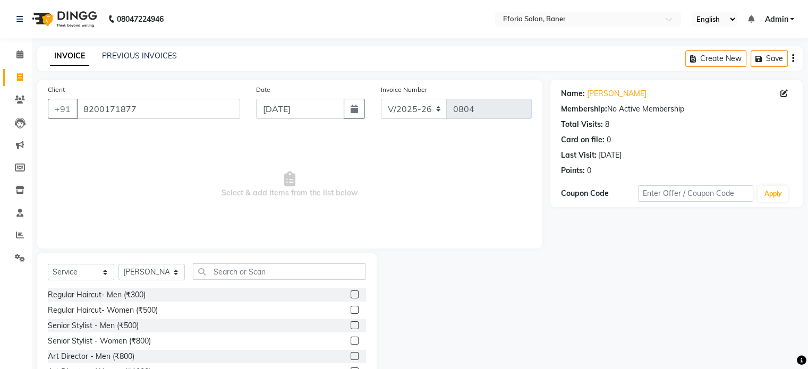
click at [372, 286] on div "Select Service Product Membership Package Voucher Prepaid Gift Card Select Styl…" at bounding box center [206, 331] width 339 height 157
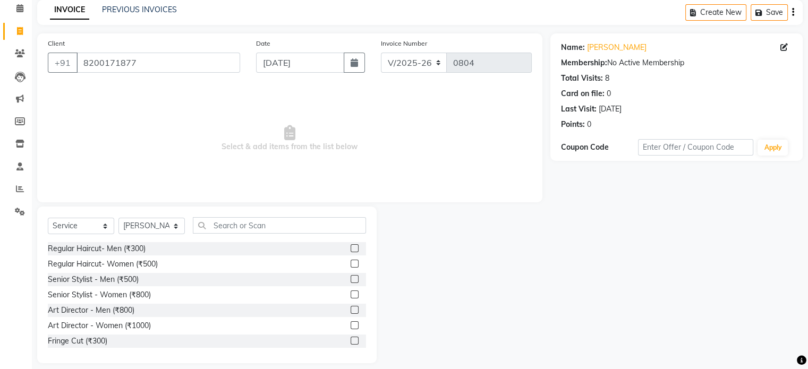
scroll to position [56, 0]
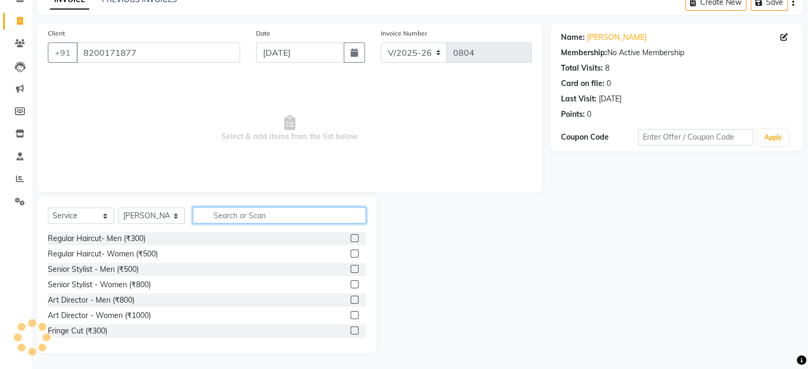
drag, startPoint x: 213, startPoint y: 216, endPoint x: 223, endPoint y: 224, distance: 13.2
click at [223, 224] on div "Select Service Product Membership Package Voucher Prepaid Gift Card Select Styl…" at bounding box center [207, 219] width 318 height 25
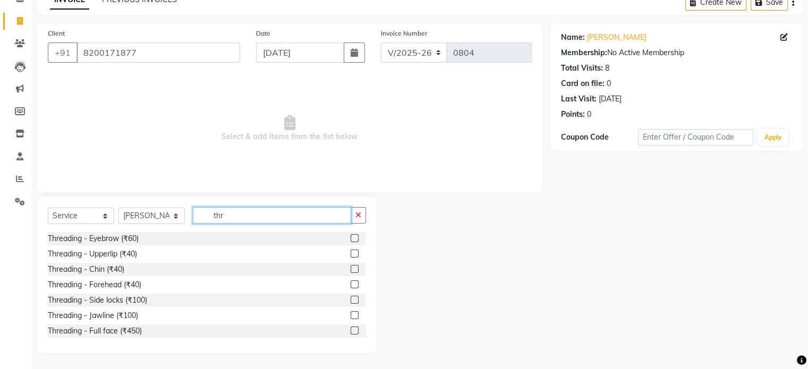
type input "thr"
click at [351, 241] on label at bounding box center [355, 238] width 8 height 8
click at [351, 241] on input "checkbox" at bounding box center [354, 238] width 7 height 7
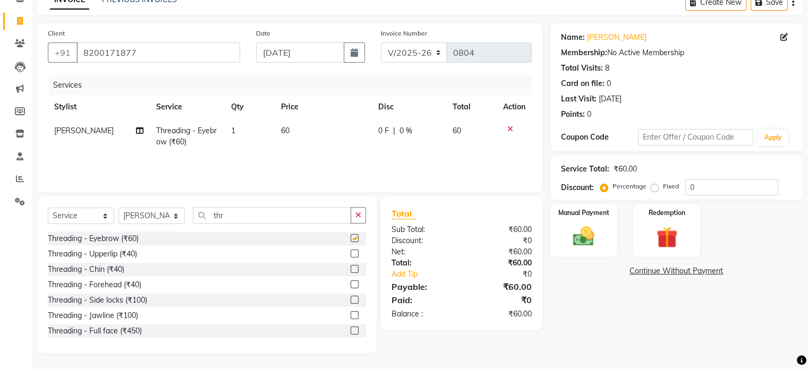
checkbox input "false"
click at [351, 253] on label at bounding box center [355, 254] width 8 height 8
click at [351, 253] on input "checkbox" at bounding box center [354, 254] width 7 height 7
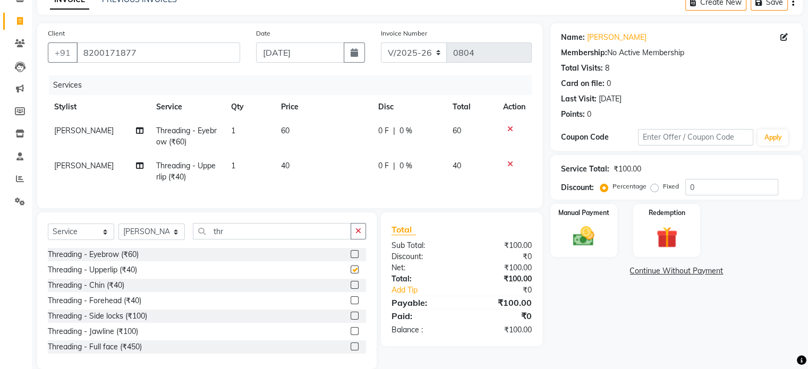
checkbox input "false"
click at [351, 289] on label at bounding box center [355, 285] width 8 height 8
click at [351, 289] on input "checkbox" at bounding box center [354, 285] width 7 height 7
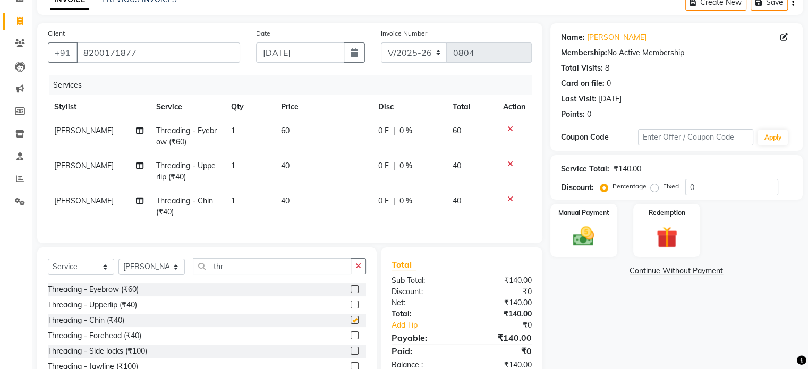
checkbox input "false"
click at [351, 339] on label at bounding box center [355, 335] width 8 height 8
click at [351, 339] on input "checkbox" at bounding box center [354, 335] width 7 height 7
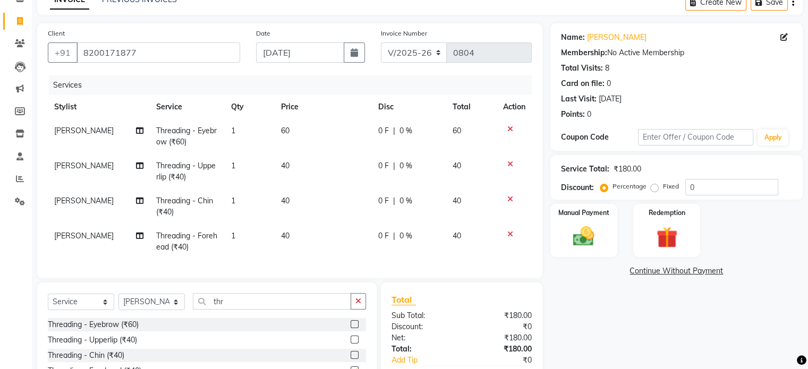
checkbox input "false"
click at [586, 242] on img at bounding box center [584, 236] width 36 height 25
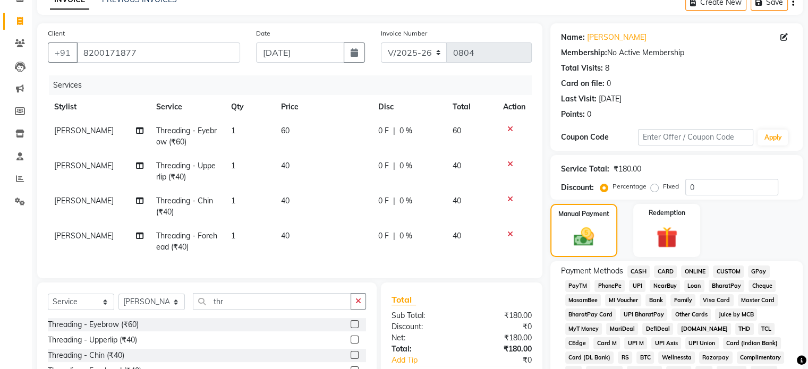
click at [762, 270] on span "GPay" at bounding box center [759, 272] width 22 height 12
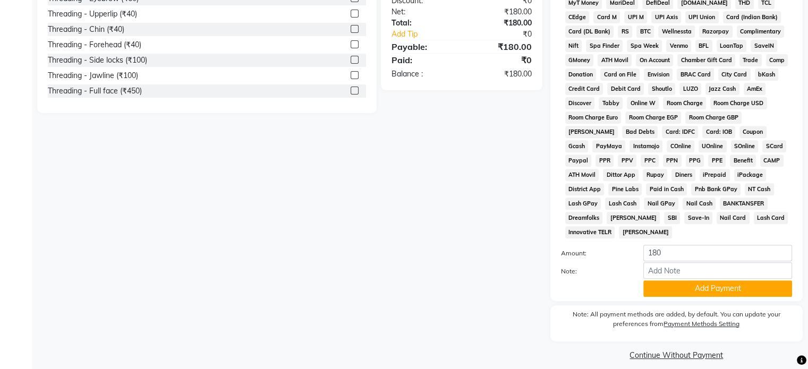
scroll to position [387, 0]
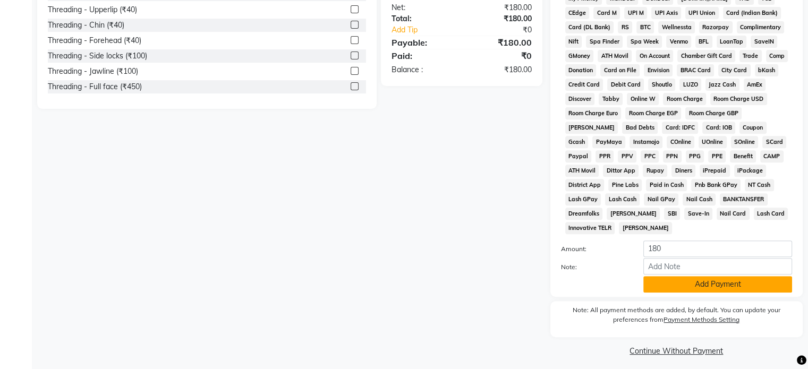
click at [730, 276] on button "Add Payment" at bounding box center [717, 284] width 149 height 16
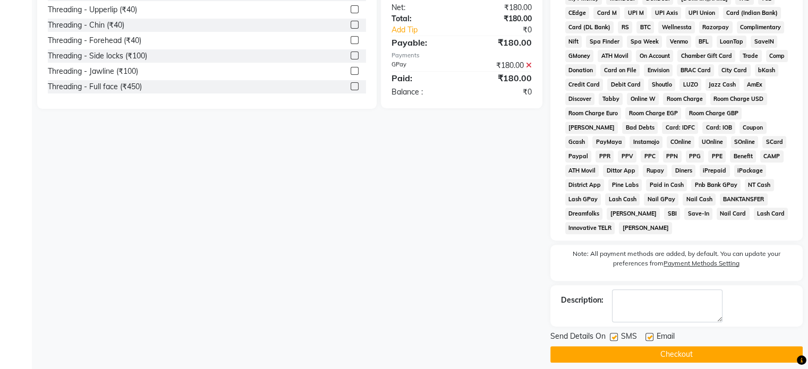
click at [631, 349] on button "Checkout" at bounding box center [676, 354] width 252 height 16
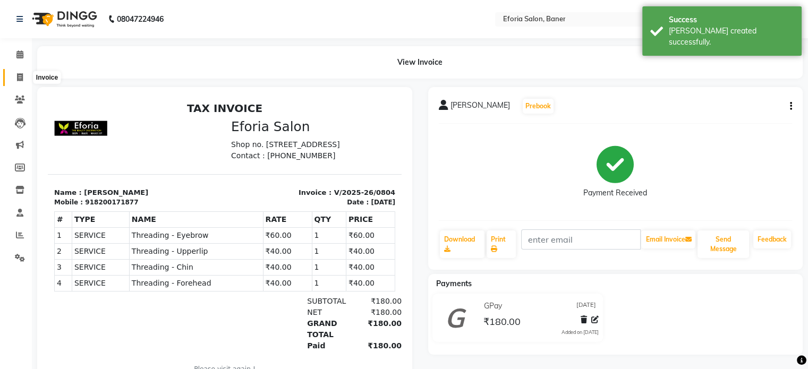
click at [19, 80] on icon at bounding box center [20, 77] width 6 height 8
select select "service"
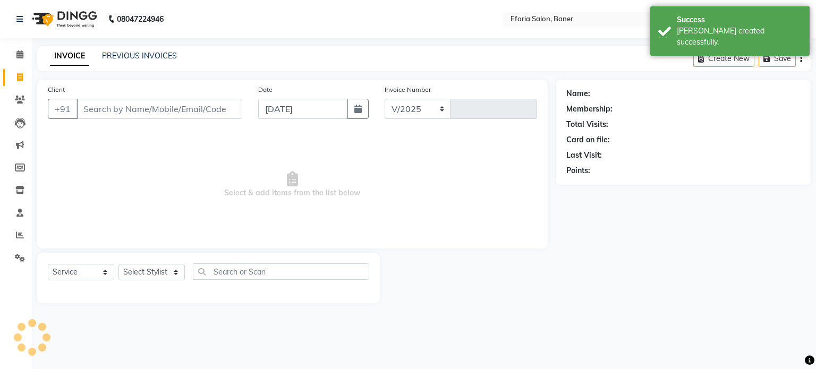
select select "608"
type input "0805"
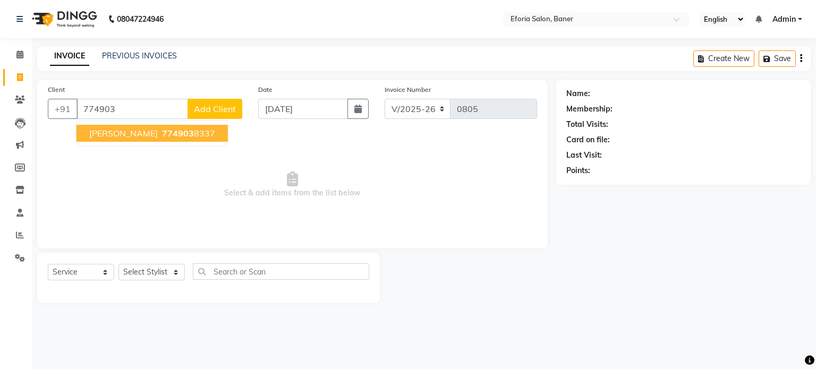
click at [93, 134] on span "[PERSON_NAME]" at bounding box center [123, 133] width 69 height 11
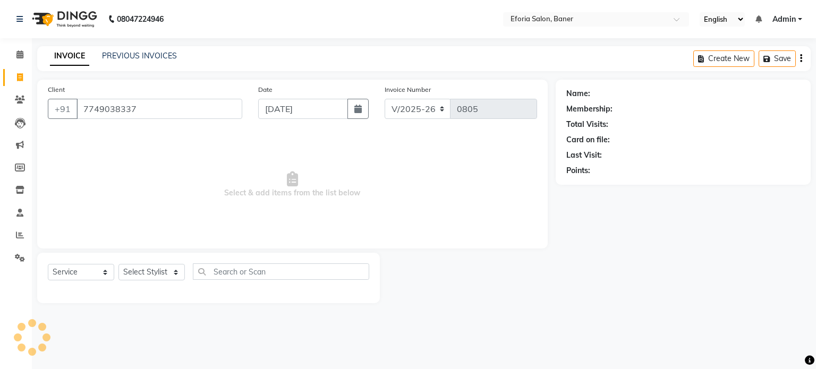
type input "7749038337"
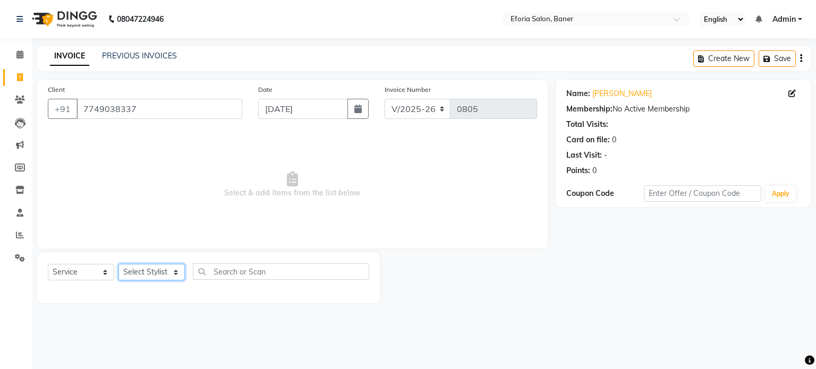
click at [174, 272] on select "Select Stylist [PERSON_NAME] [PERSON_NAME] [PERSON_NAME] [PERSON_NAME] [PERSON_…" at bounding box center [151, 272] width 66 height 16
select select "86083"
click at [118, 264] on select "Select Stylist [PERSON_NAME] [PERSON_NAME] [PERSON_NAME] [PERSON_NAME] [PERSON_…" at bounding box center [151, 272] width 66 height 16
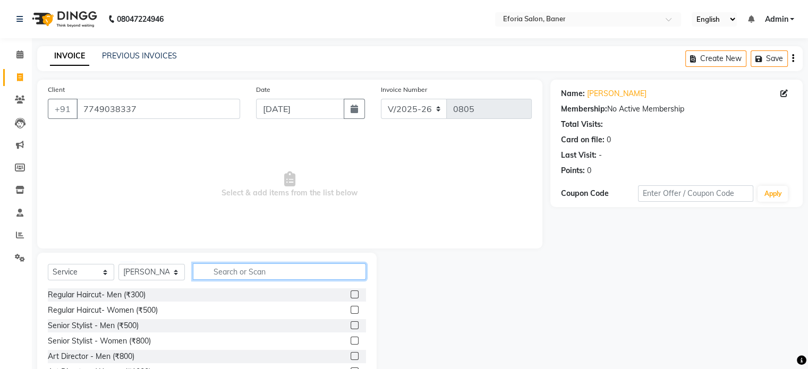
click at [224, 274] on input "text" at bounding box center [279, 271] width 173 height 16
type input "thr"
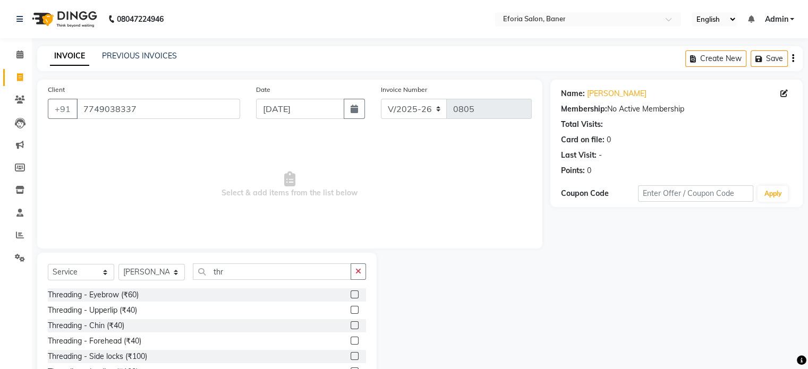
click at [351, 295] on label at bounding box center [355, 295] width 8 height 8
click at [351, 295] on input "checkbox" at bounding box center [354, 295] width 7 height 7
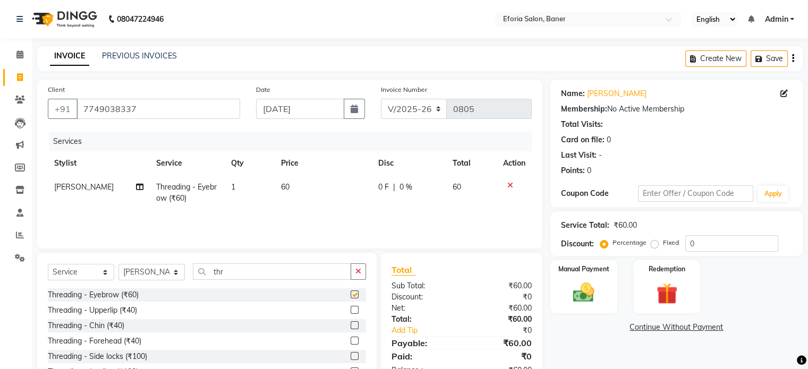
checkbox input "false"
click at [351, 307] on label at bounding box center [355, 310] width 8 height 8
click at [351, 307] on input "checkbox" at bounding box center [354, 310] width 7 height 7
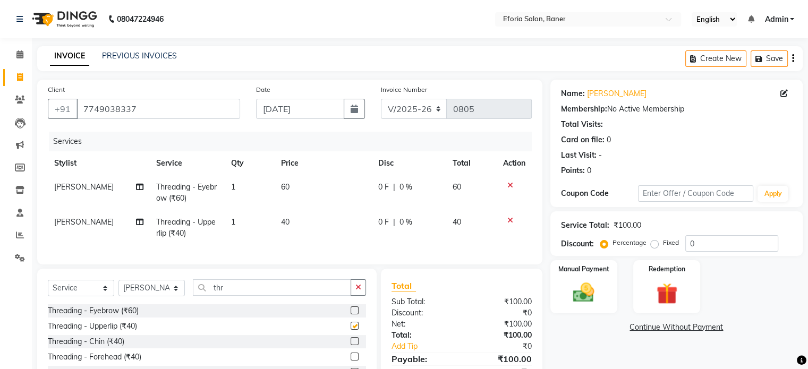
checkbox input "false"
click at [508, 219] on icon at bounding box center [510, 220] width 6 height 7
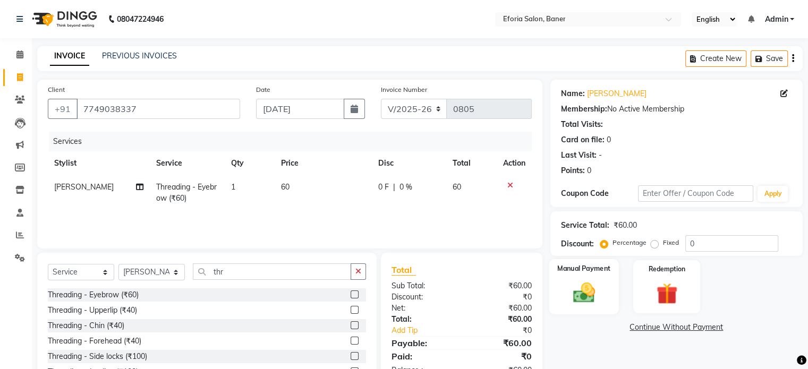
click at [578, 291] on img at bounding box center [584, 292] width 36 height 25
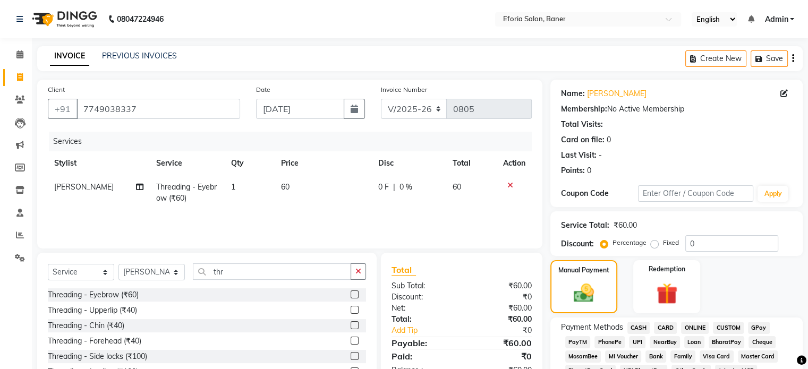
click at [762, 327] on span "GPay" at bounding box center [759, 328] width 22 height 12
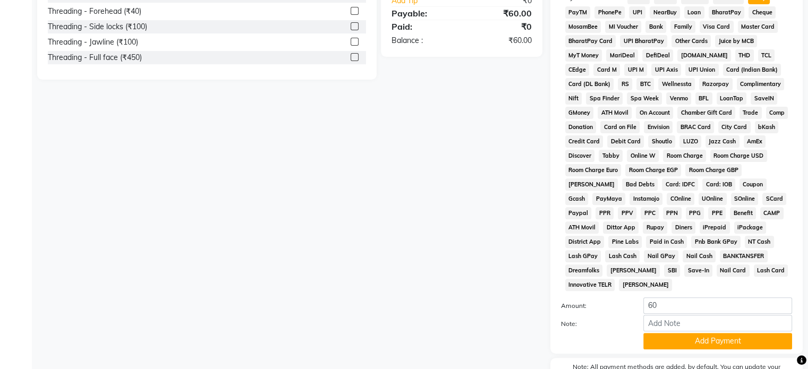
scroll to position [387, 0]
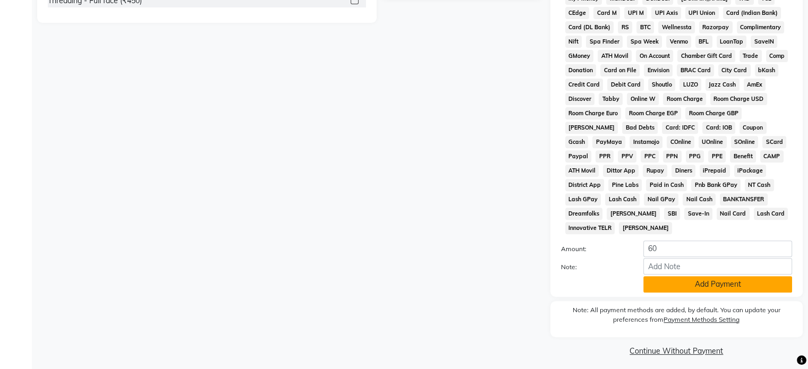
click at [733, 280] on button "Add Payment" at bounding box center [717, 284] width 149 height 16
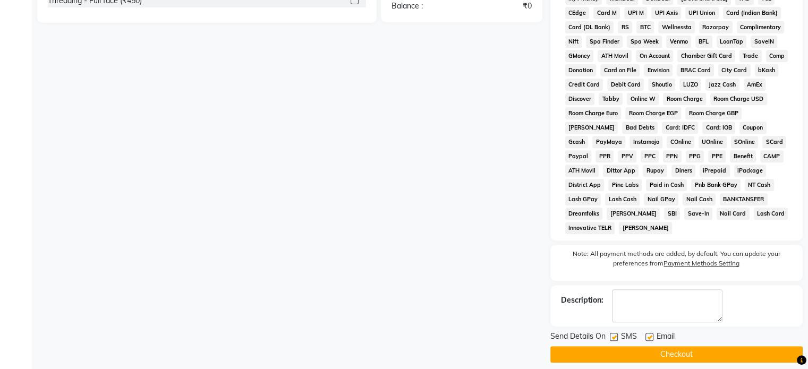
click at [682, 347] on button "Checkout" at bounding box center [676, 354] width 252 height 16
